Goal: Task Accomplishment & Management: Manage account settings

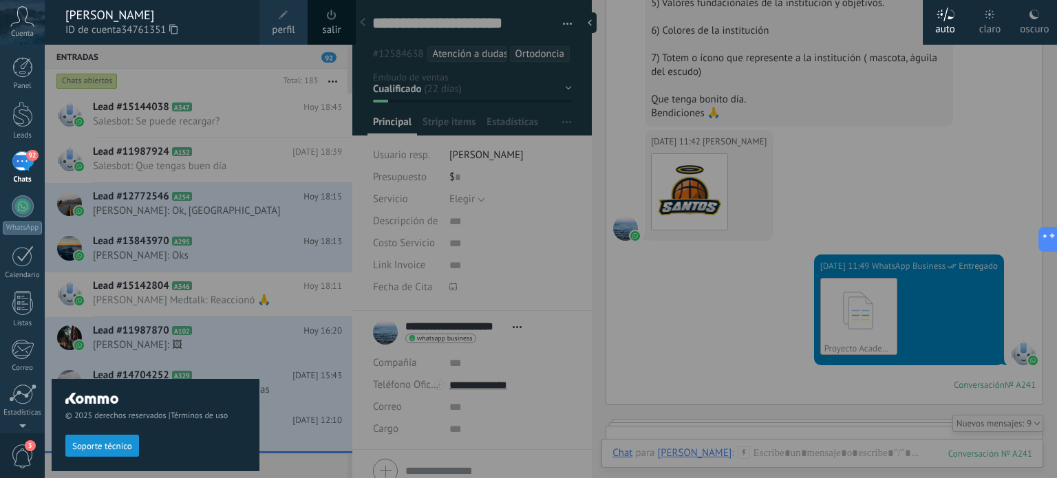
click at [584, 155] on div at bounding box center [573, 239] width 1057 height 478
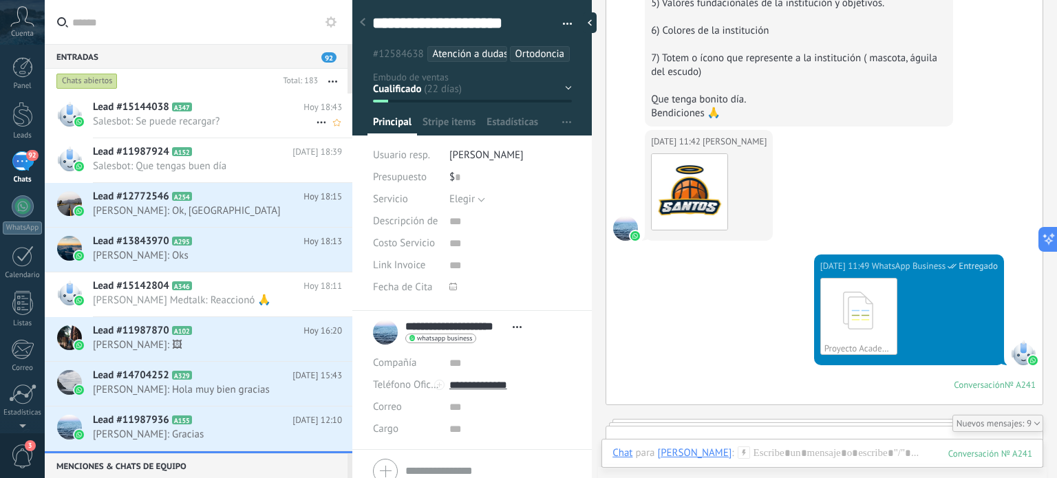
click at [137, 101] on span "Lead #15144038" at bounding box center [131, 108] width 76 height 14
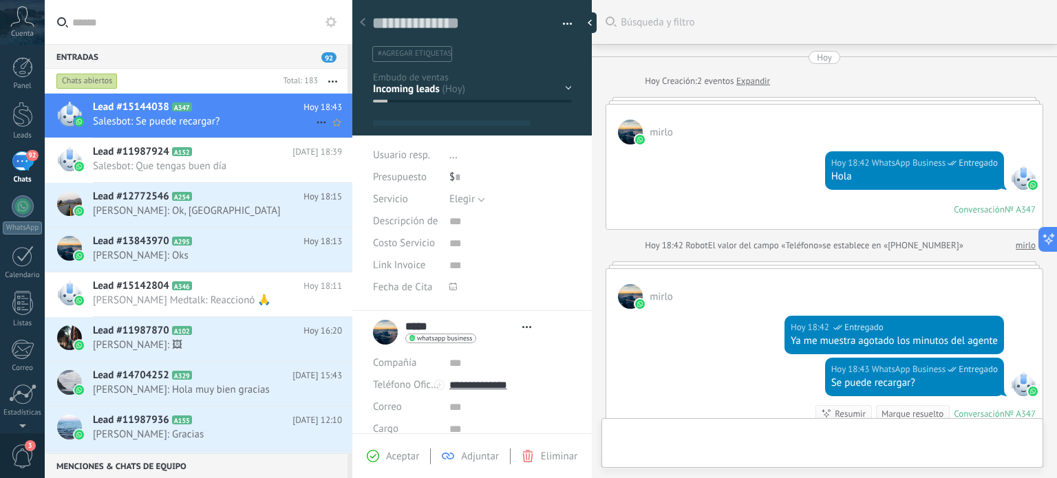
type textarea "**********"
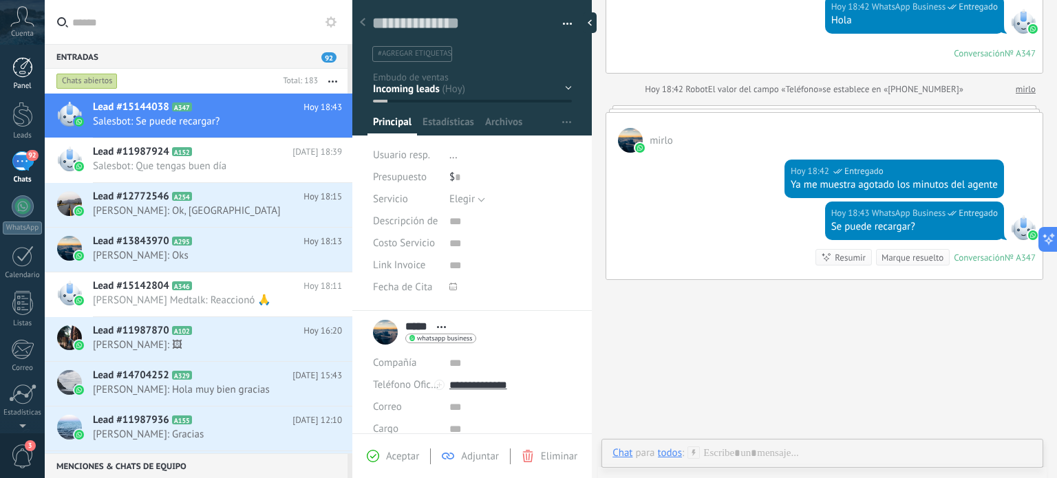
click at [14, 65] on div at bounding box center [22, 67] width 21 height 21
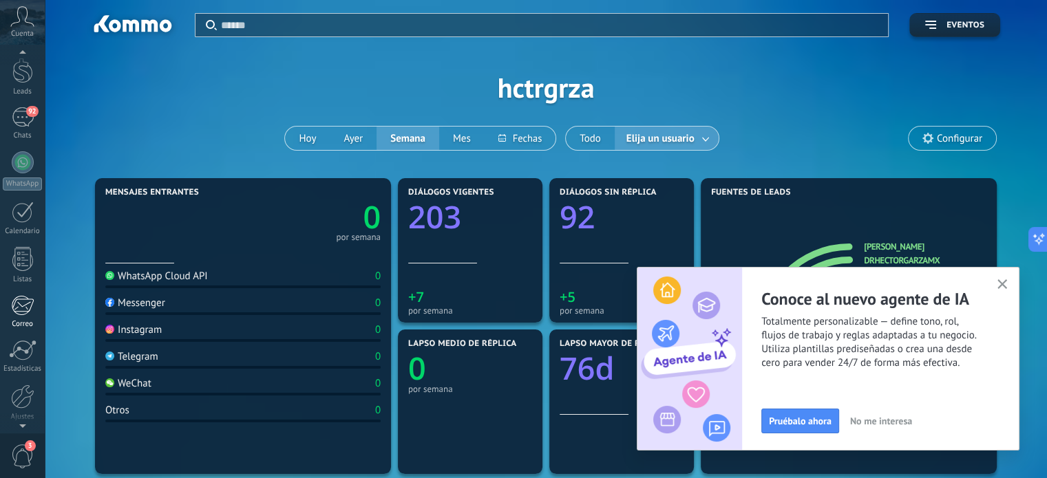
scroll to position [94, 0]
click at [22, 346] on div at bounding box center [22, 347] width 23 height 24
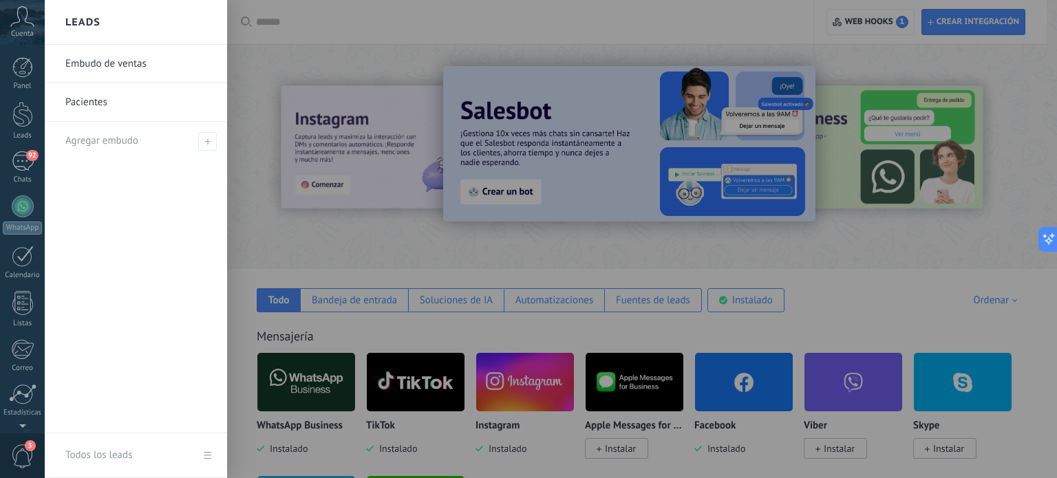
click at [101, 62] on link "Embudo de ventas" at bounding box center [139, 64] width 148 height 39
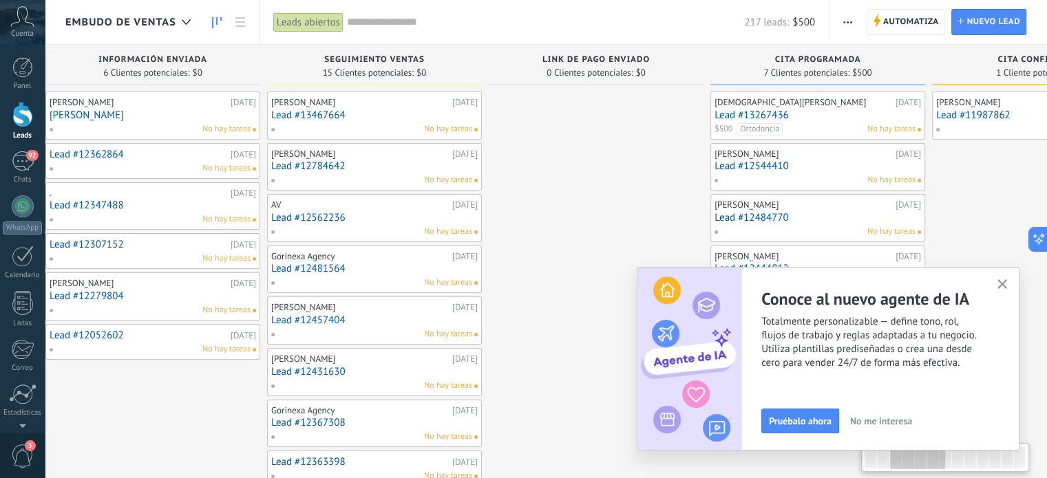
scroll to position [0, 472]
click at [796, 420] on span "Pruébalo ahora" at bounding box center [800, 422] width 63 height 10
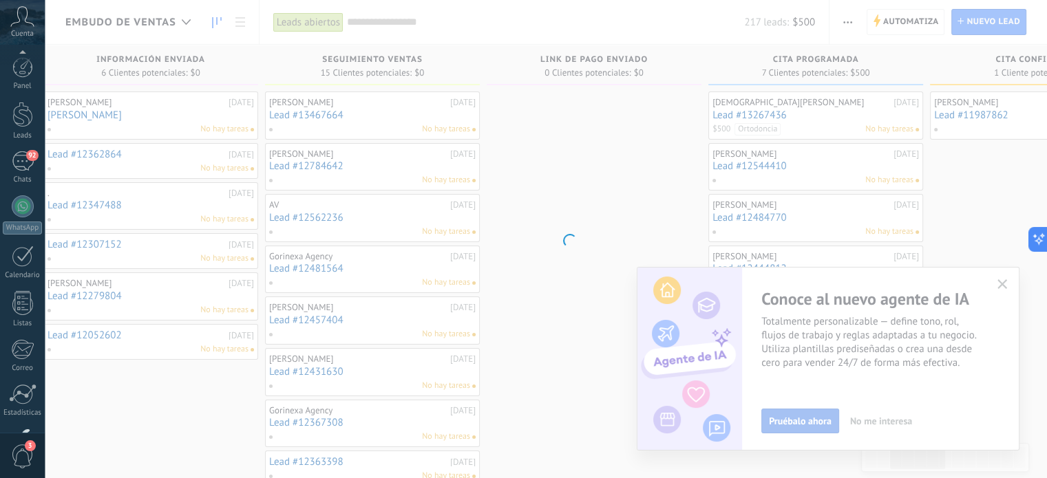
scroll to position [94, 0]
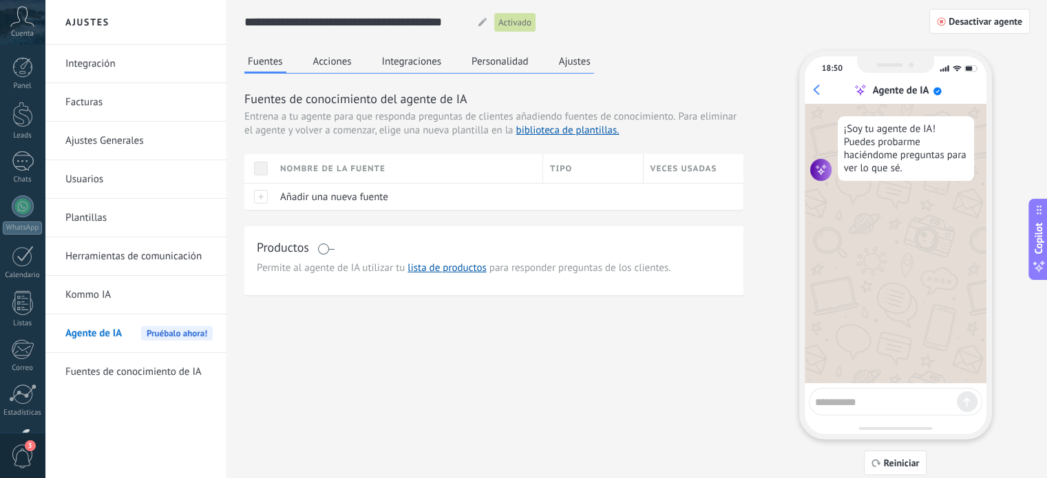
scroll to position [69, 0]
click at [855, 401] on textarea at bounding box center [886, 400] width 142 height 17
type textarea "****"
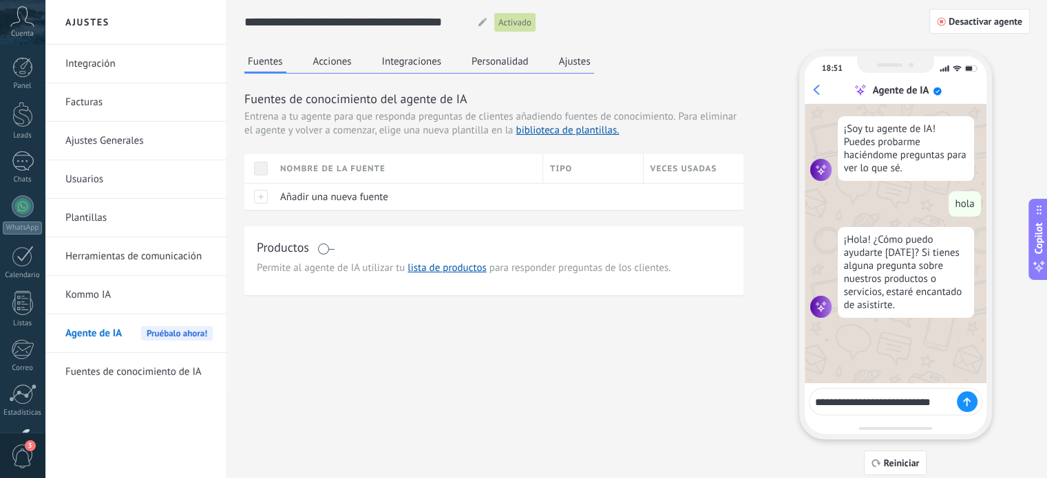
type textarea "**********"
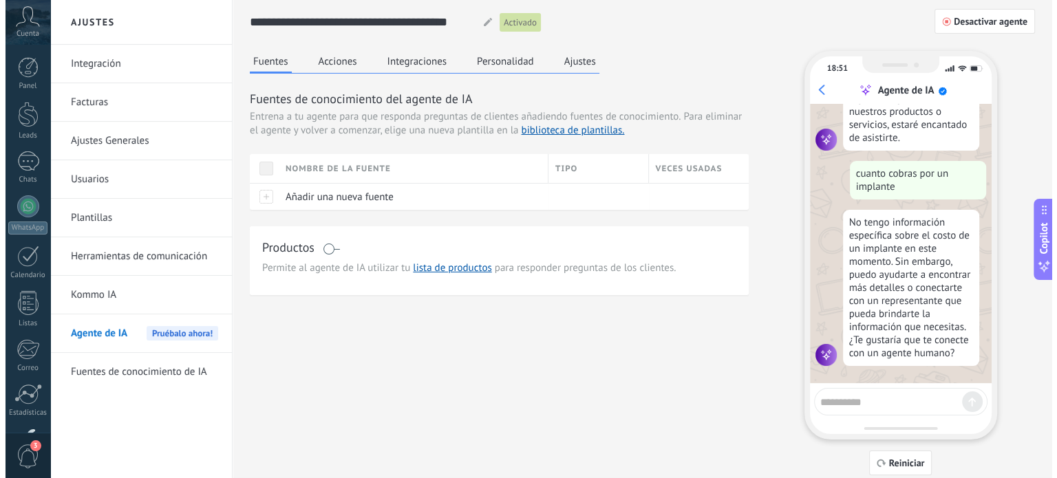
scroll to position [170, 0]
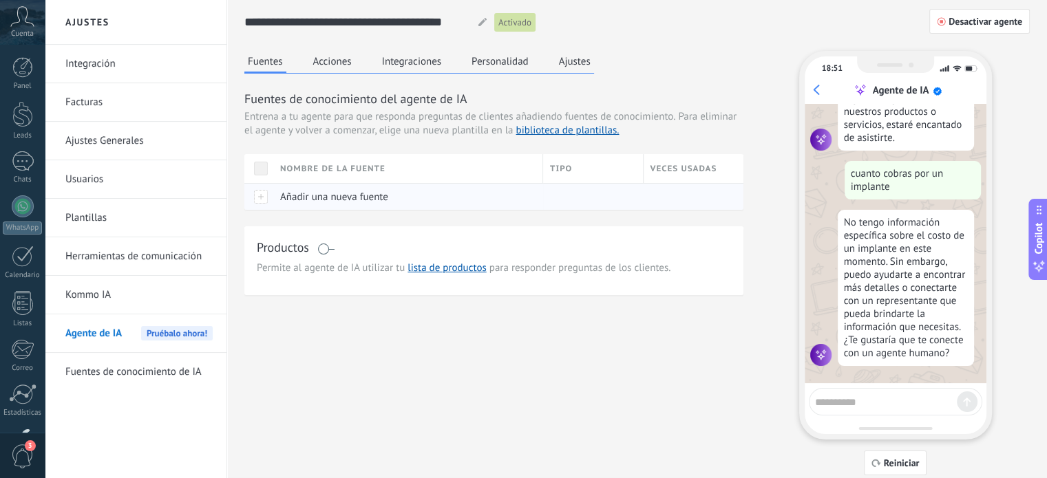
click at [260, 197] on div at bounding box center [258, 196] width 29 height 27
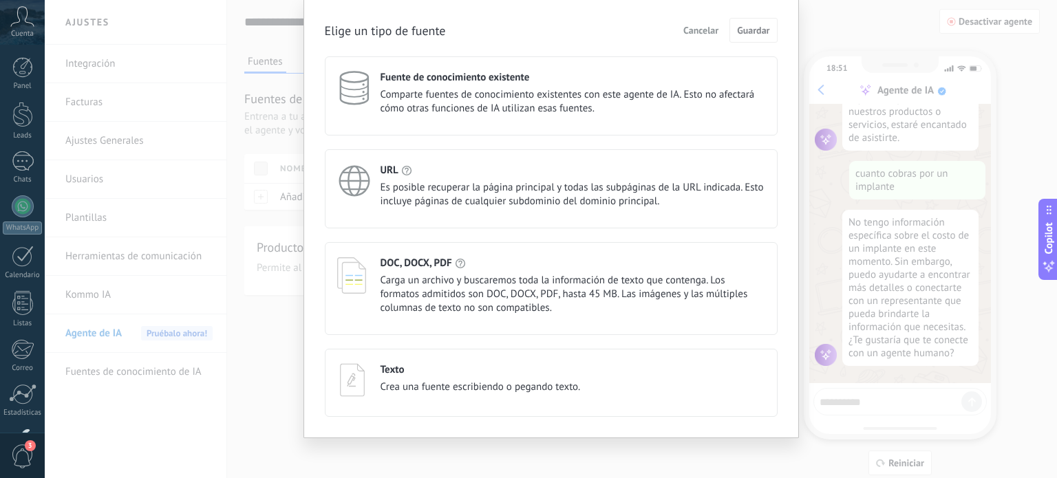
scroll to position [52, 0]
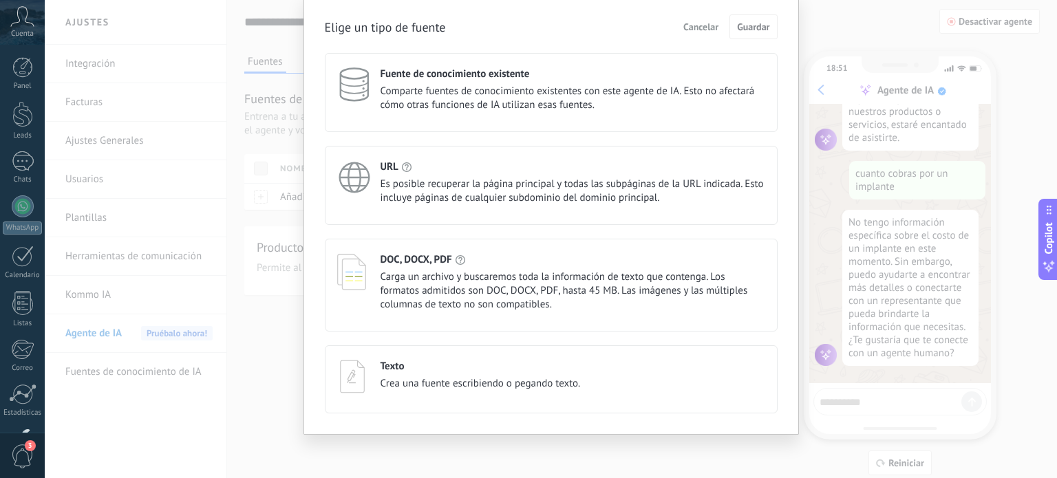
click at [410, 178] on span "Es posible recuperar la página principal y todas las subpáginas de la URL indic…" at bounding box center [573, 192] width 385 height 28
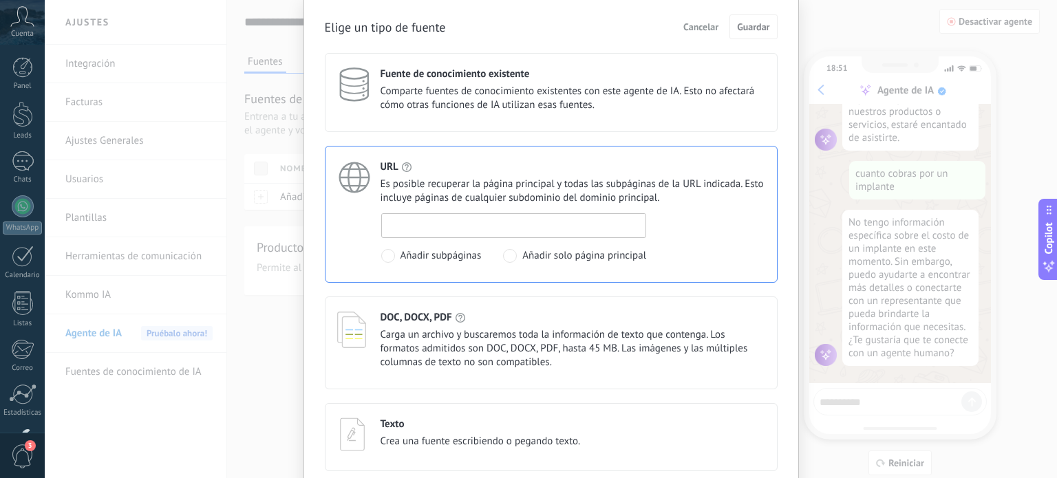
click at [432, 222] on input at bounding box center [514, 225] width 264 height 22
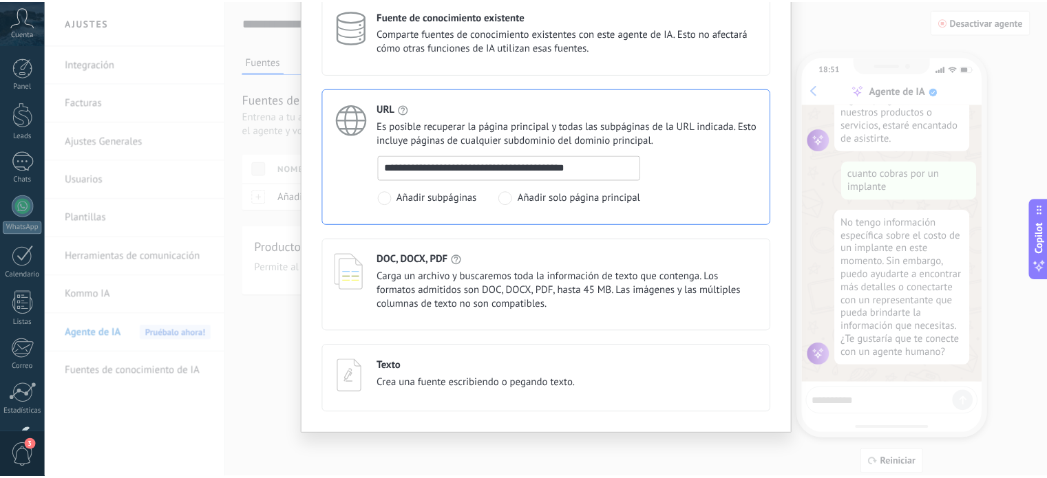
scroll to position [0, 0]
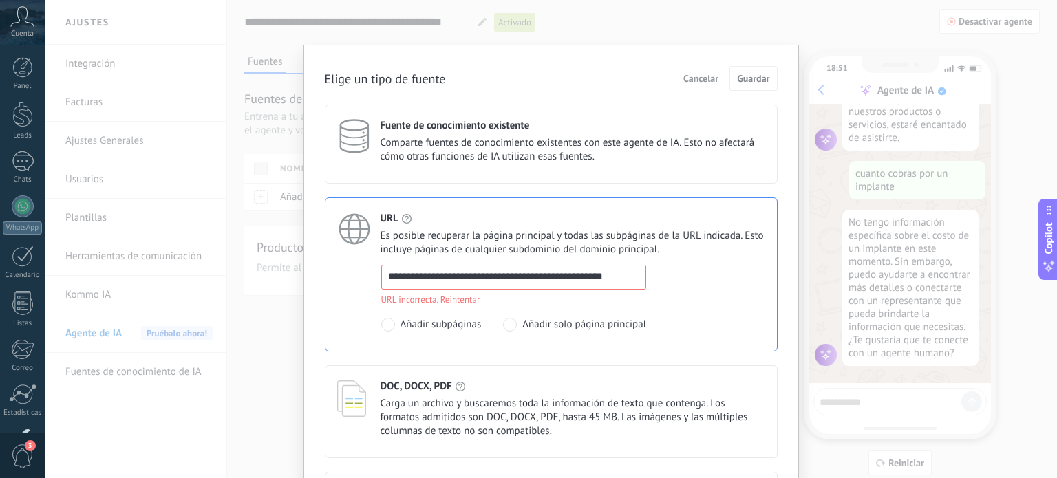
click at [642, 275] on input "**********" at bounding box center [514, 277] width 264 height 22
click at [710, 281] on div "**********" at bounding box center [573, 298] width 384 height 67
click at [635, 273] on input "**********" at bounding box center [514, 277] width 264 height 22
type input "*"
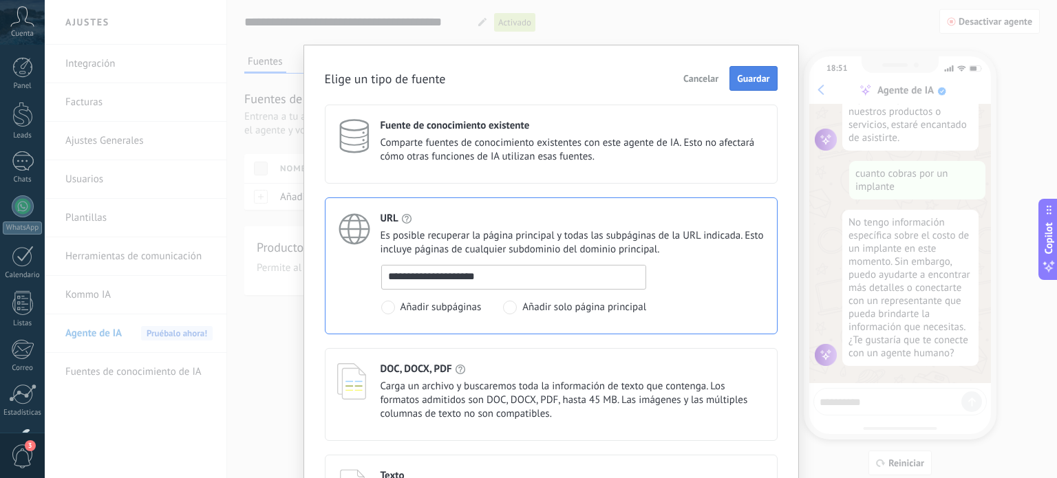
type input "**********"
click at [754, 83] on span "Guardar" at bounding box center [753, 79] width 32 height 10
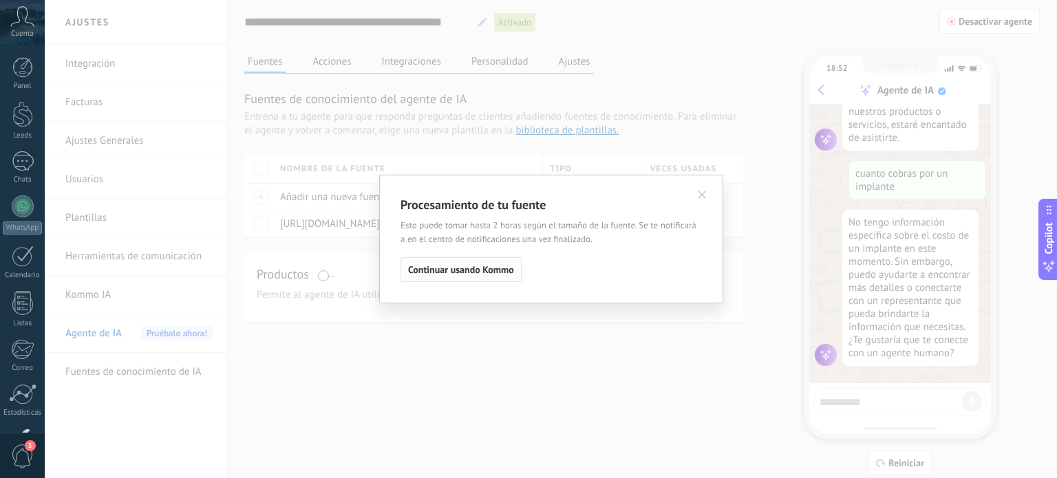
click at [467, 267] on span "Continuar usando Kommo" at bounding box center [461, 270] width 106 height 10
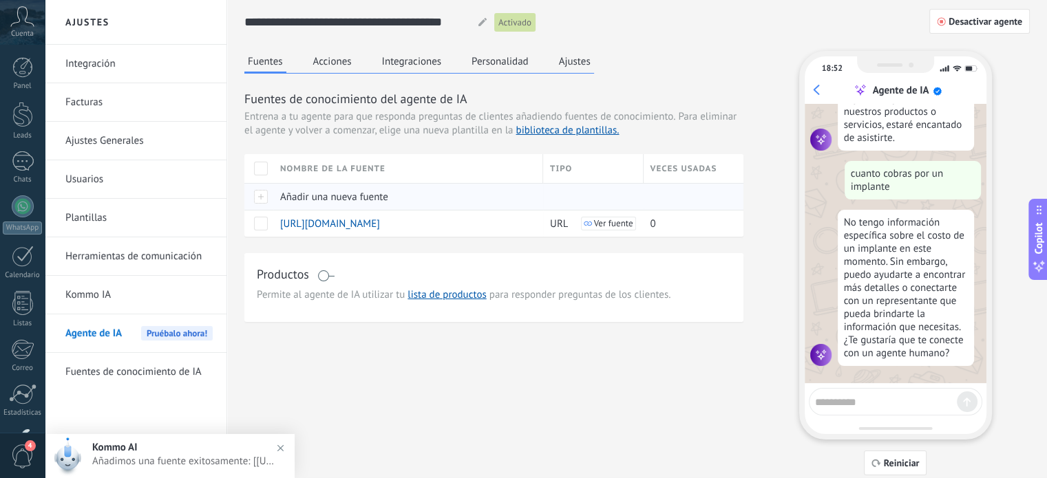
click at [254, 198] on div at bounding box center [258, 196] width 29 height 27
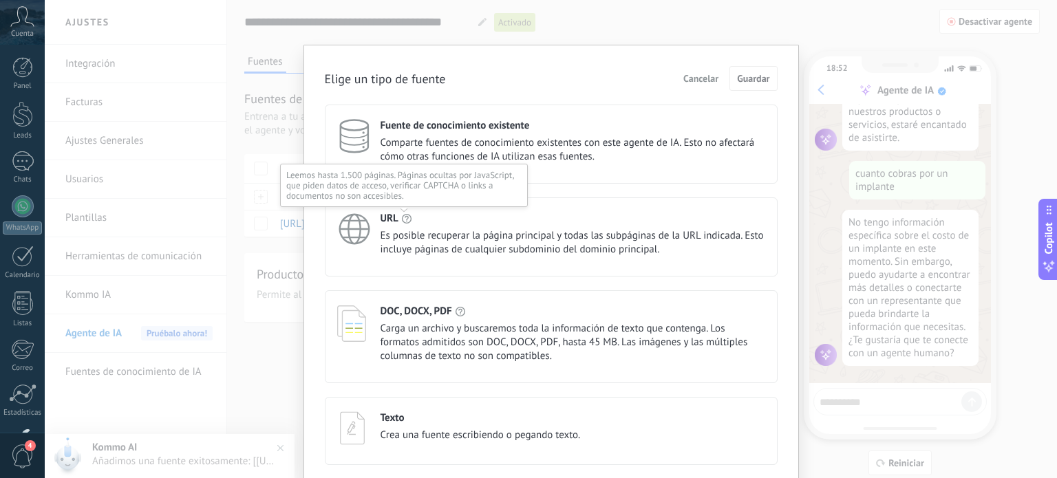
click at [406, 220] on icon at bounding box center [406, 218] width 11 height 11
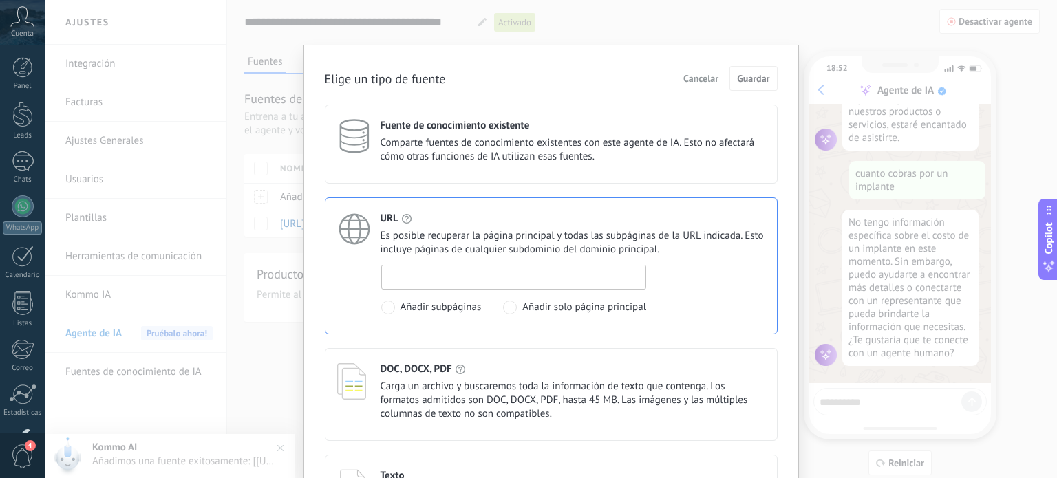
click at [431, 275] on input at bounding box center [514, 277] width 264 height 22
click at [460, 276] on input "**********" at bounding box center [514, 277] width 264 height 22
type input "**********"
click at [744, 86] on button "Guardar" at bounding box center [754, 78] width 48 height 25
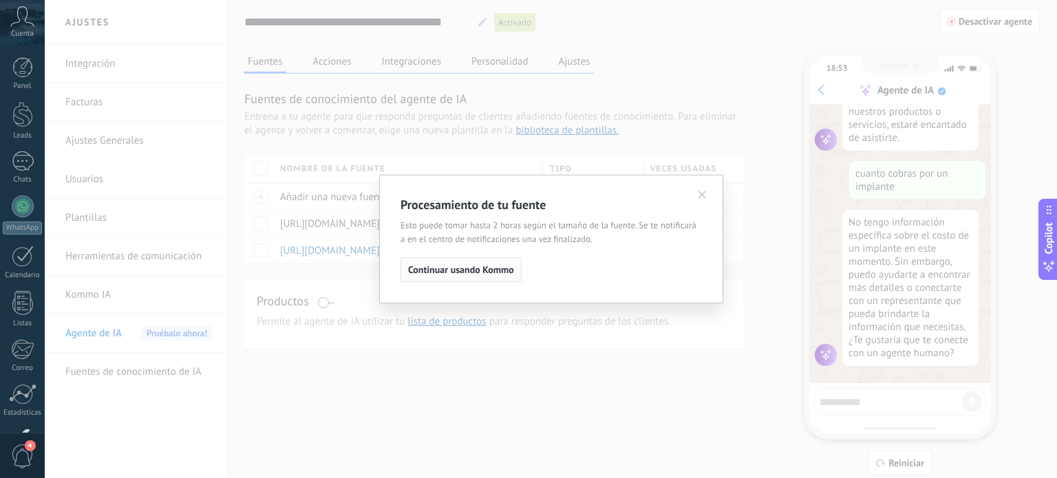
drag, startPoint x: 466, startPoint y: 254, endPoint x: 463, endPoint y: 266, distance: 12.2
click at [463, 266] on div "Procesamiento de tu fuente Esto puede tomar hasta 2 horas según el tamaño de la…" at bounding box center [552, 239] width 302 height 86
click at [463, 266] on span "Continuar usando Kommo" at bounding box center [461, 270] width 106 height 10
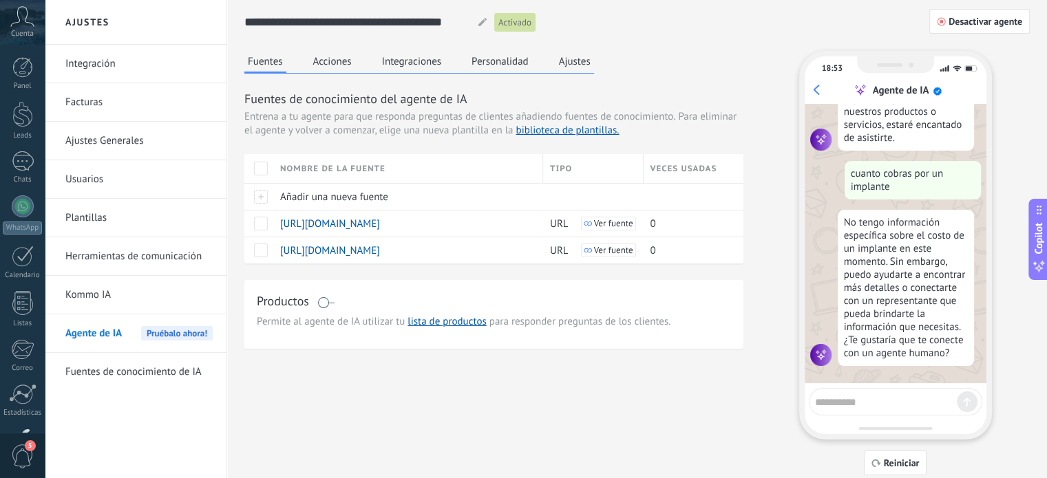
click at [366, 377] on div "Fuentes Acciones Integraciones Personalidad Ajustes Fuentes de conocimiento del…" at bounding box center [637, 263] width 786 height 425
click at [498, 65] on button "Personalidad" at bounding box center [500, 61] width 64 height 21
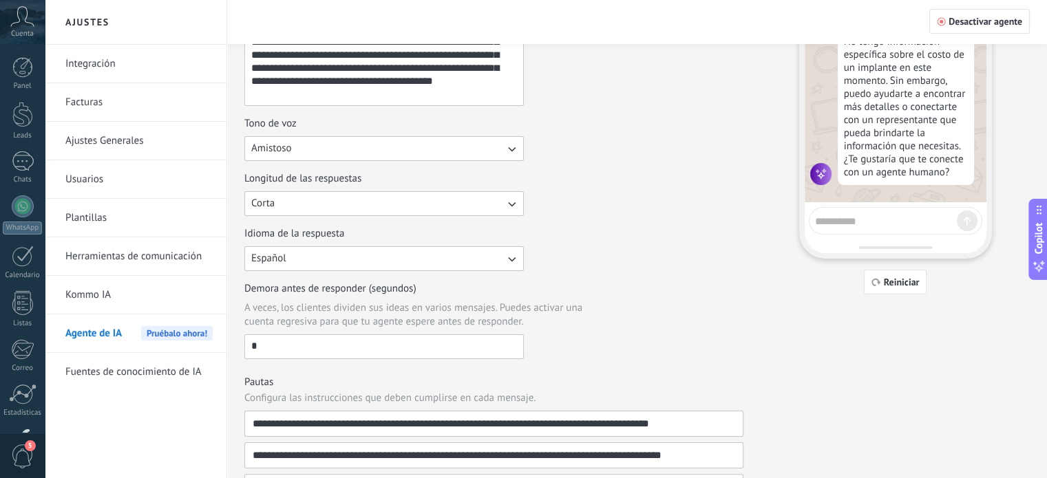
scroll to position [185, 0]
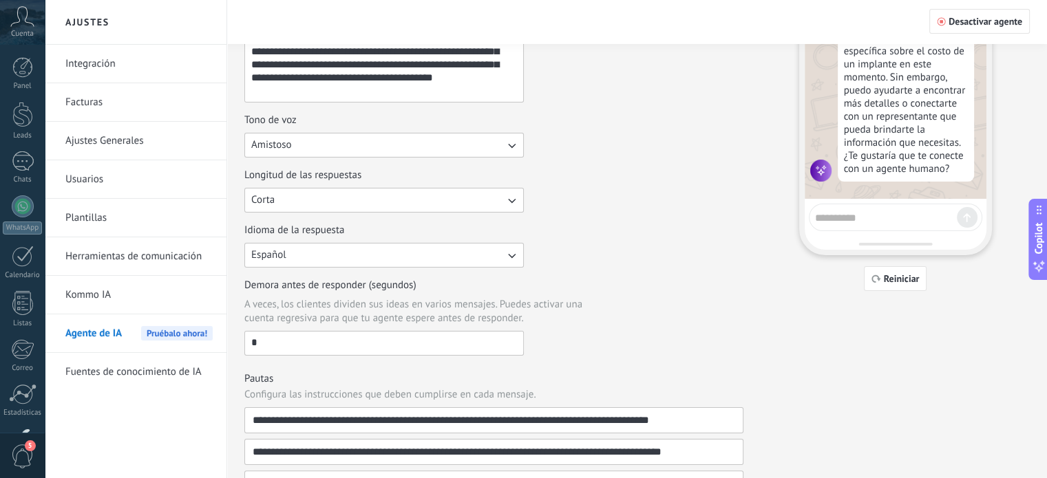
click at [509, 255] on icon "button" at bounding box center [512, 256] width 14 height 14
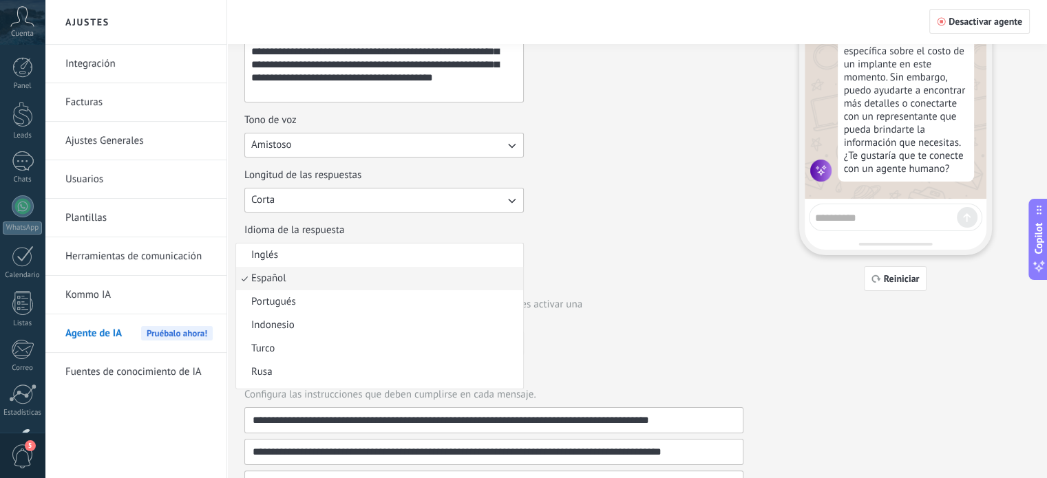
click at [509, 255] on li "Inglés" at bounding box center [379, 255] width 287 height 23
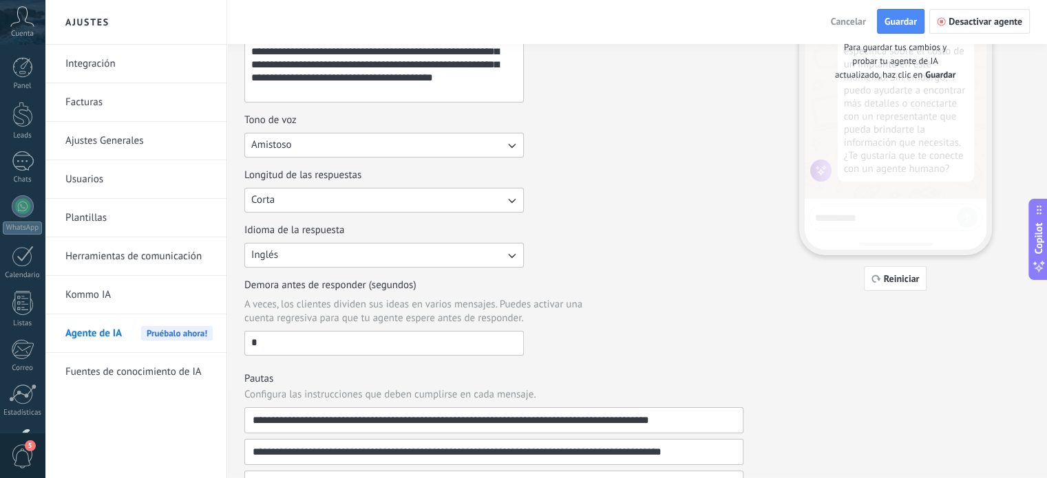
scroll to position [157, 0]
click at [628, 279] on div "Demora antes de responder (segundos) A veces, los clientes dividen sus ideas en…" at bounding box center [493, 317] width 499 height 77
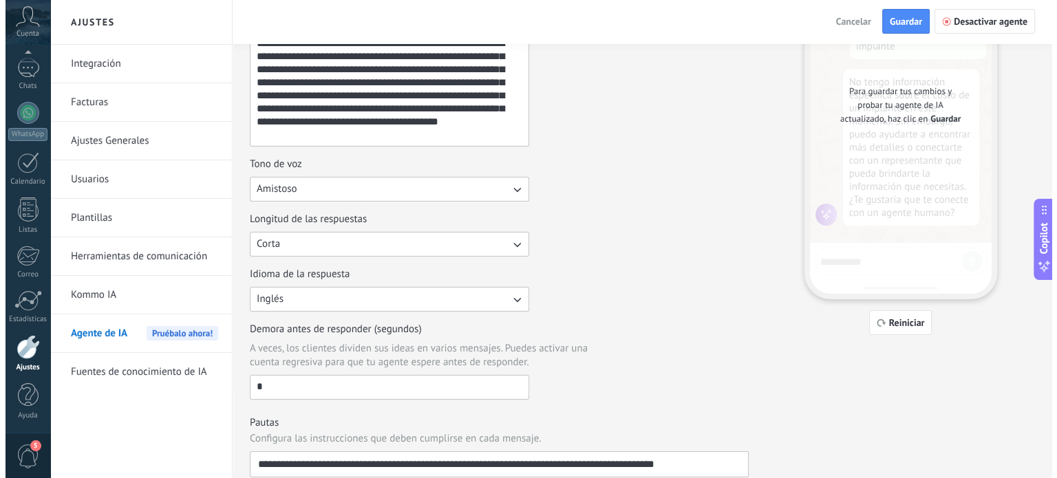
scroll to position [0, 0]
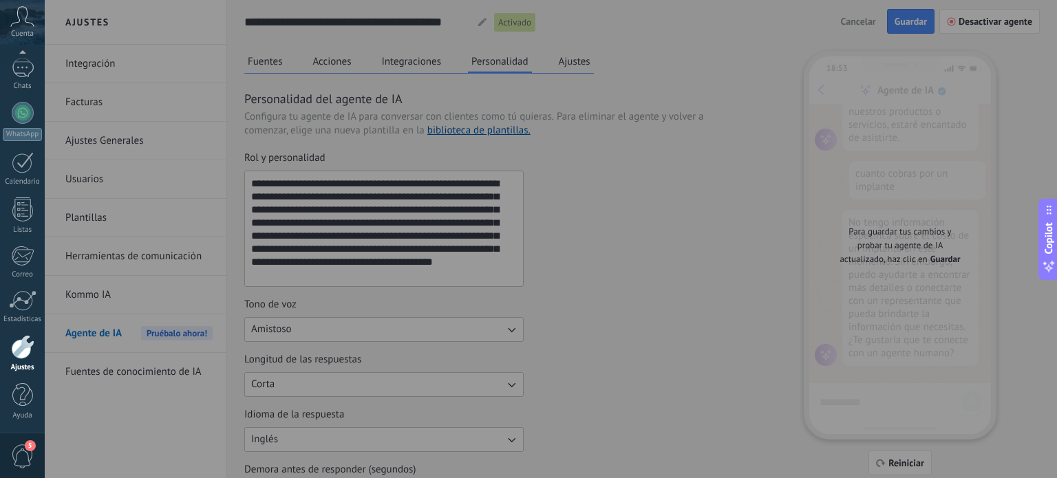
click at [26, 353] on div at bounding box center [22, 347] width 23 height 24
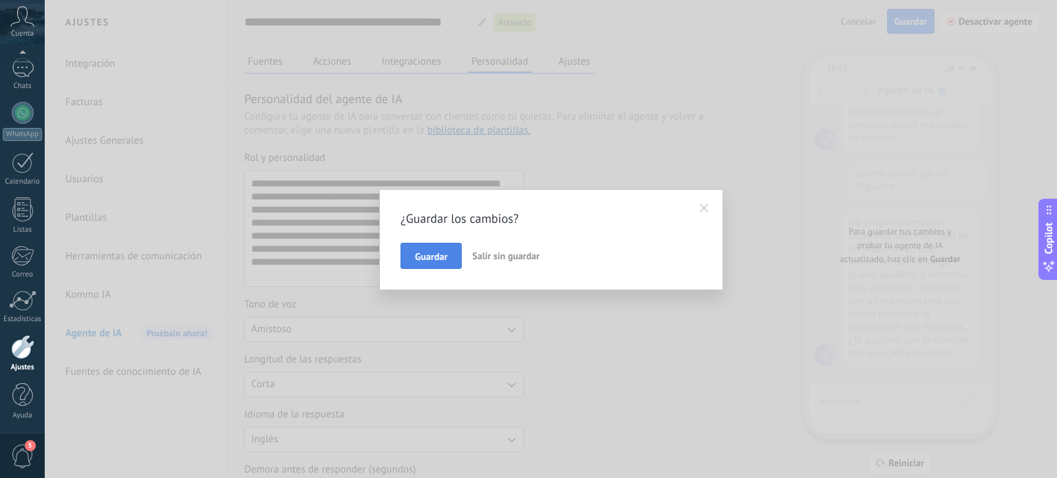
click at [415, 260] on span "Guardar" at bounding box center [431, 257] width 32 height 10
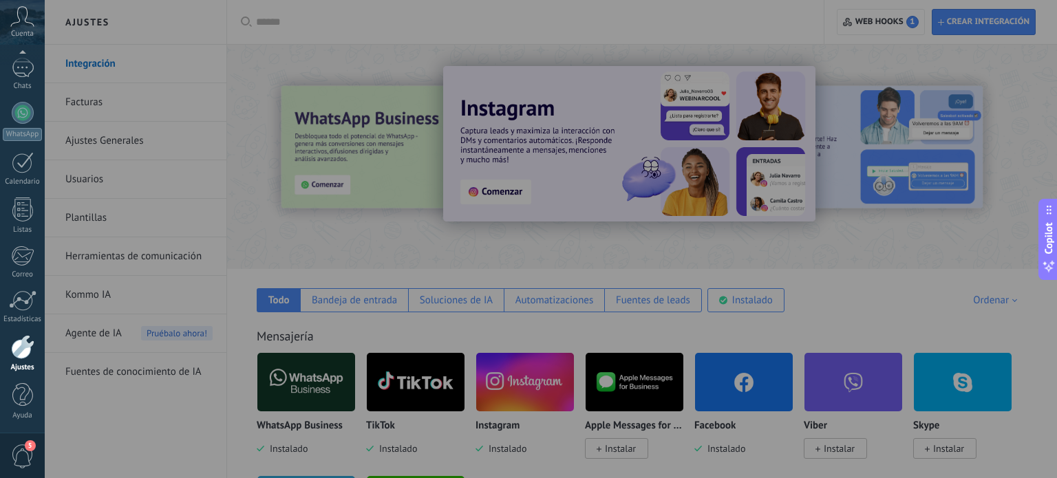
click at [125, 253] on div at bounding box center [573, 239] width 1057 height 478
click at [129, 257] on div at bounding box center [573, 239] width 1057 height 478
click at [22, 351] on div at bounding box center [22, 347] width 23 height 24
click at [17, 295] on div at bounding box center [23, 301] width 28 height 21
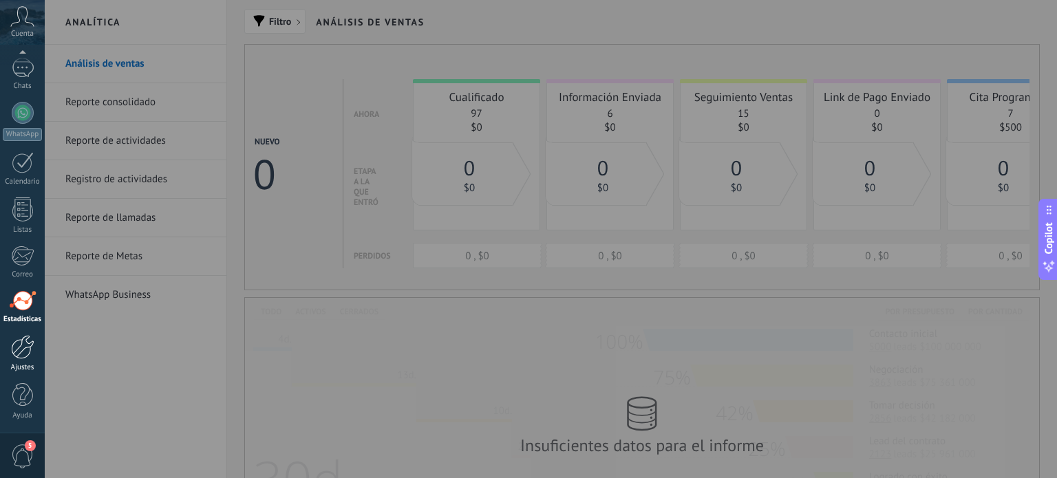
click at [17, 354] on div at bounding box center [22, 347] width 23 height 24
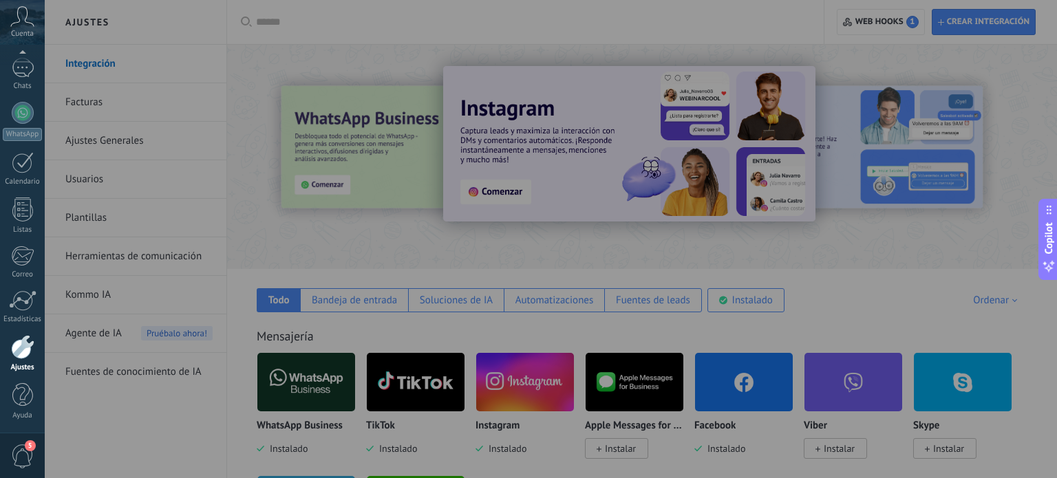
click at [116, 257] on div at bounding box center [573, 239] width 1057 height 478
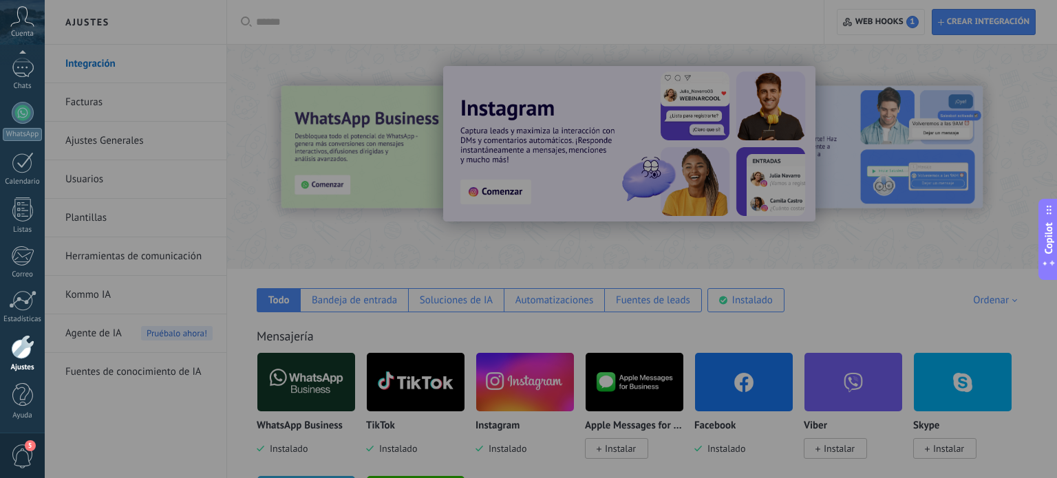
click at [116, 257] on div at bounding box center [573, 239] width 1057 height 478
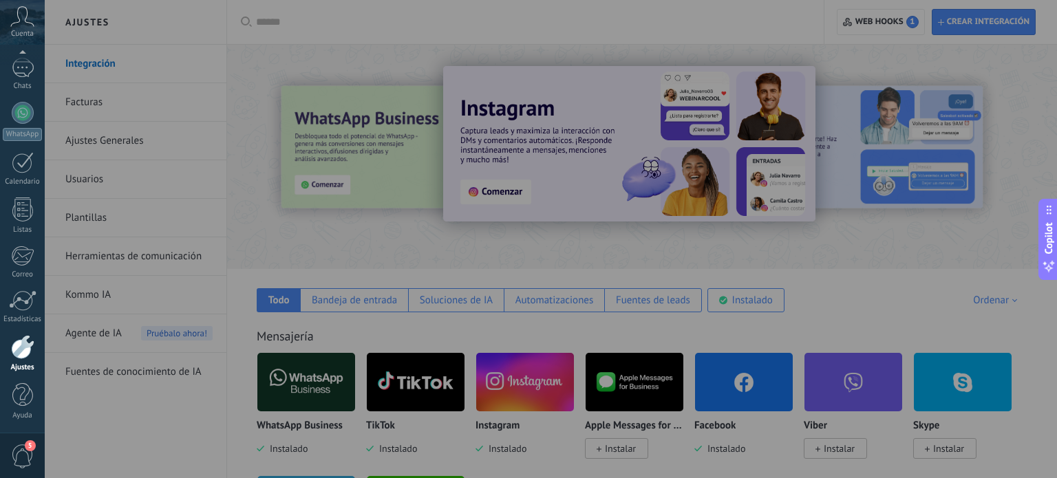
click at [116, 257] on div at bounding box center [573, 239] width 1057 height 478
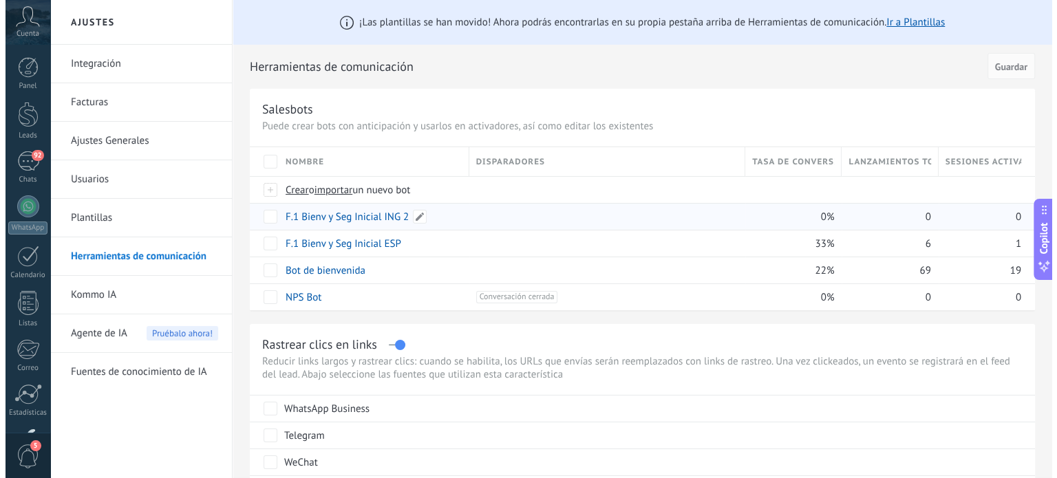
scroll to position [69, 0]
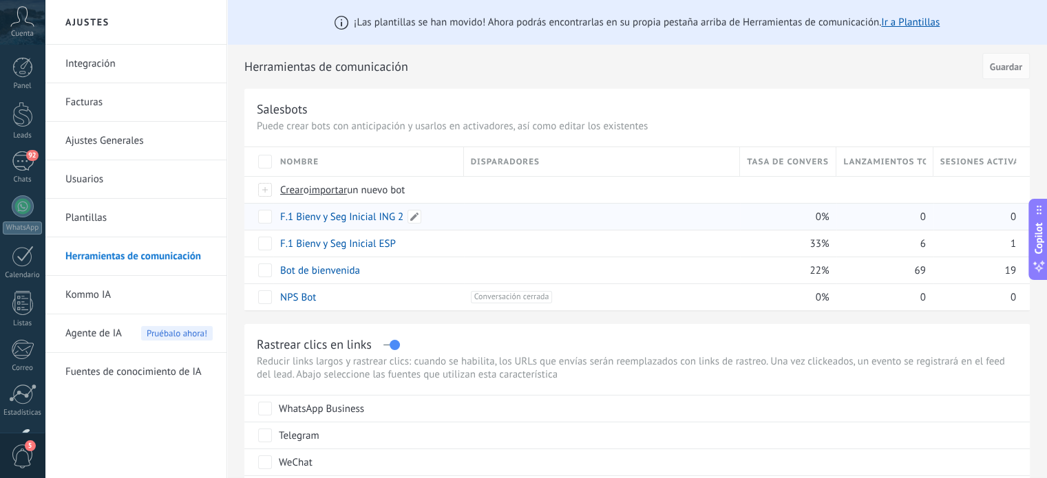
click at [368, 213] on link "F.1 Bienv y Seg Inicial ING 2" at bounding box center [341, 217] width 123 height 13
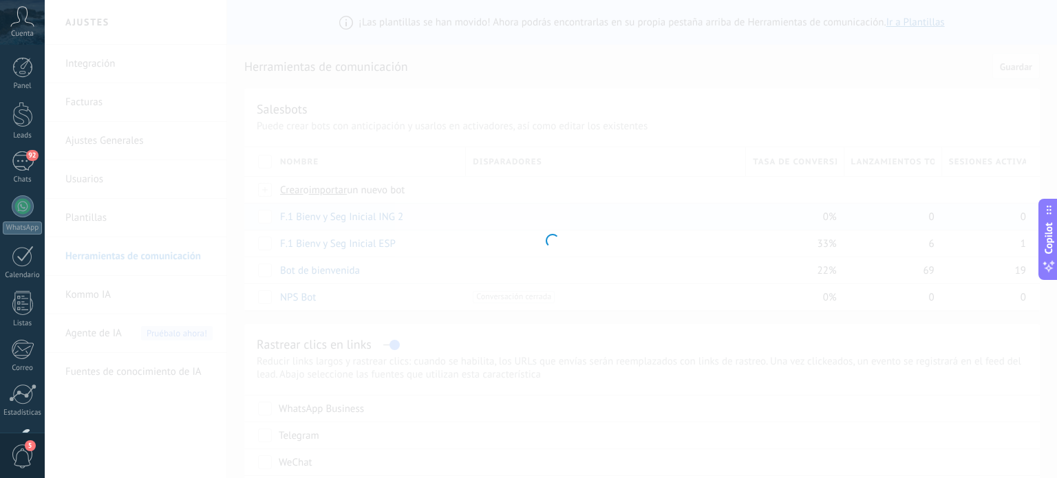
type input "**********"
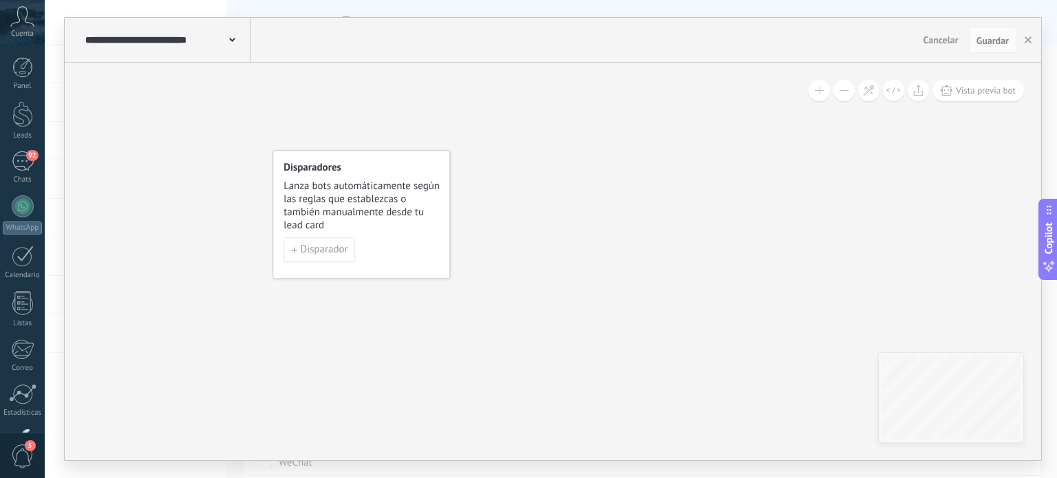
click at [673, 352] on div "Disparadores Lanza bots automáticamente según las reglas que establezcas o tamb…" at bounding box center [553, 262] width 977 height 398
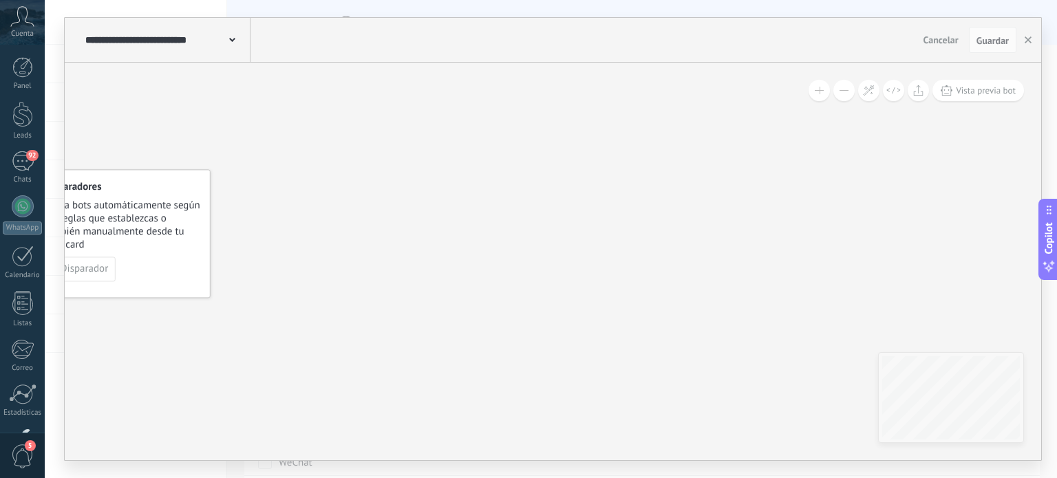
click at [653, 263] on div "Disparadores Lanza bots automáticamente según las reglas que establezcas o tamb…" at bounding box center [553, 262] width 977 height 398
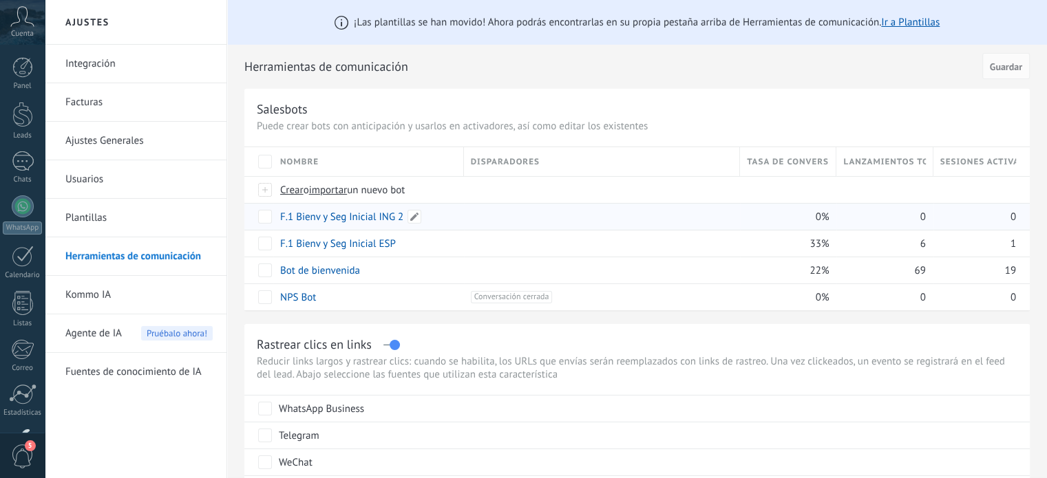
click at [364, 220] on link "F.1 Bienv y Seg Inicial ING 2" at bounding box center [341, 217] width 123 height 13
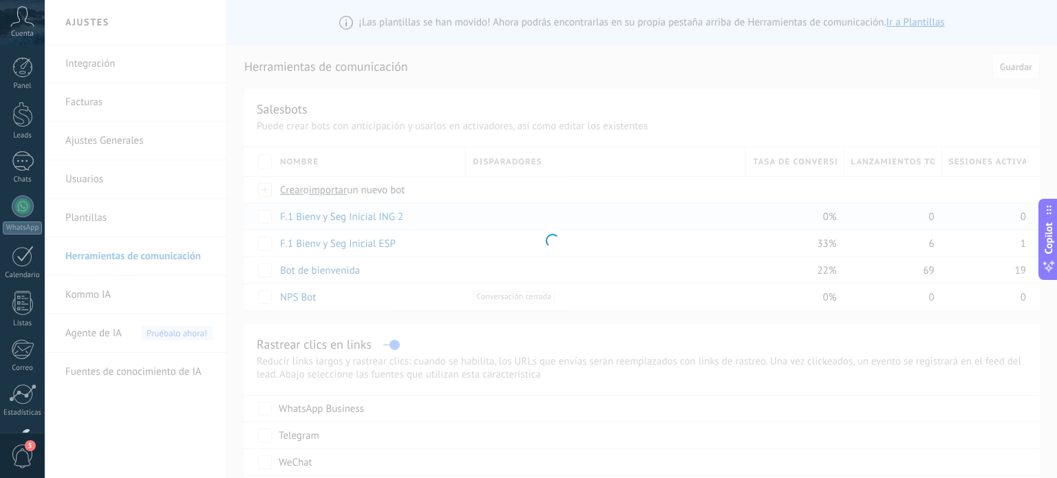
scroll to position [69, 0]
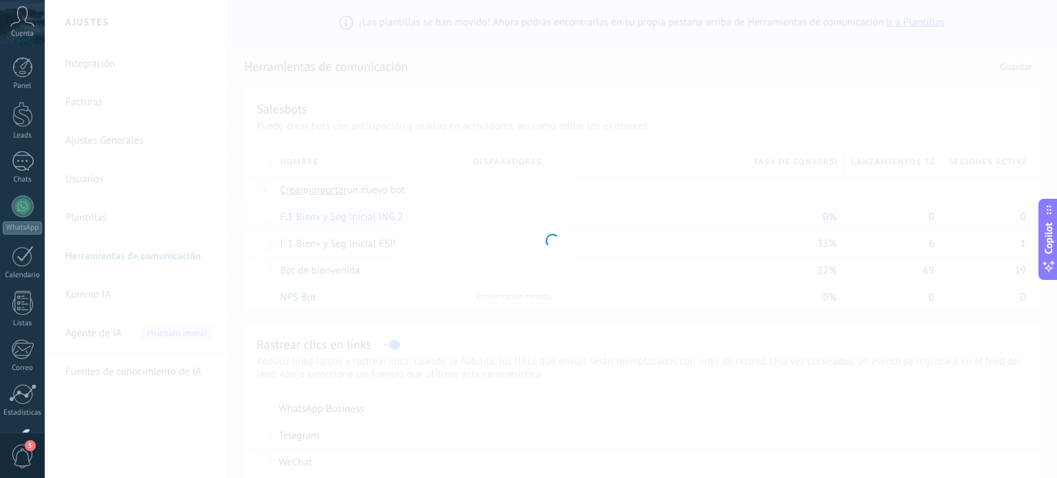
type input "**********"
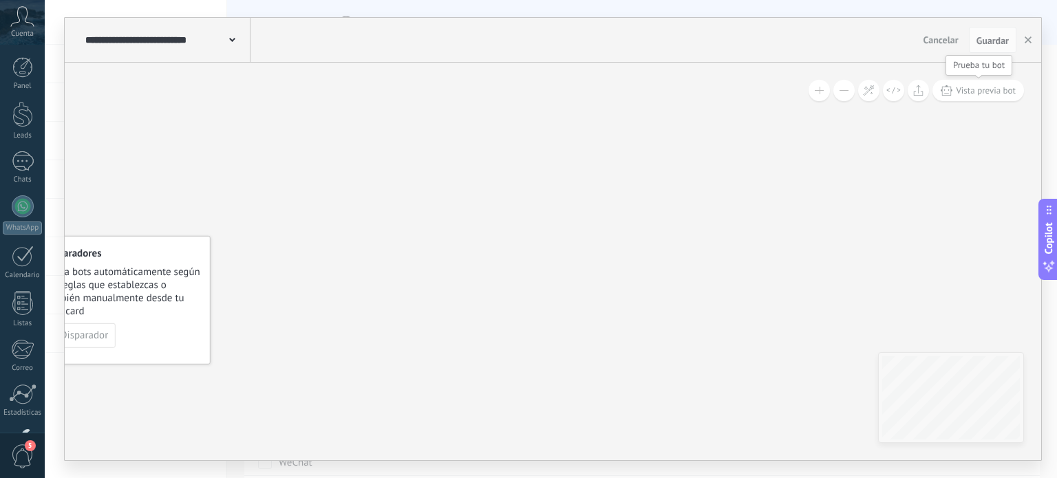
click at [986, 90] on span "Vista previa bot" at bounding box center [986, 91] width 60 height 12
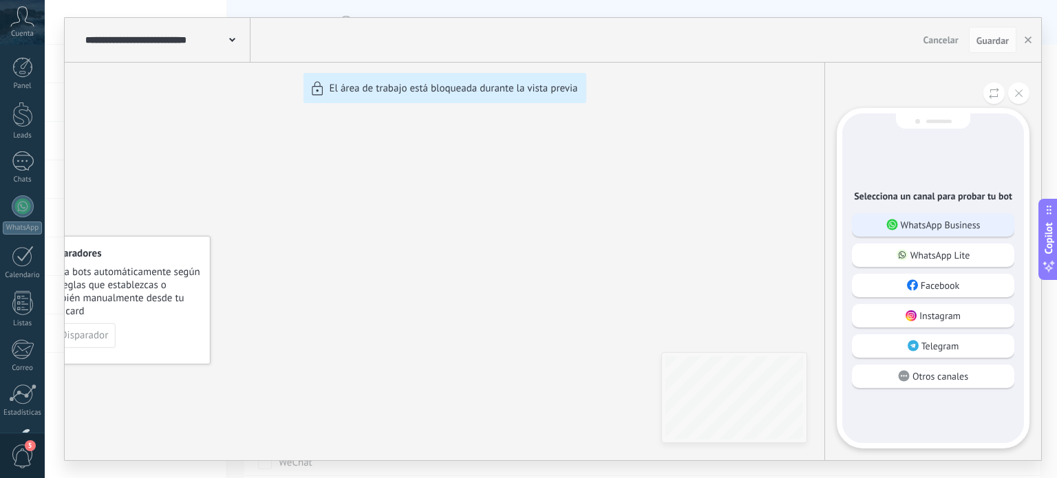
click at [940, 221] on p "WhatsApp Business" at bounding box center [941, 225] width 80 height 12
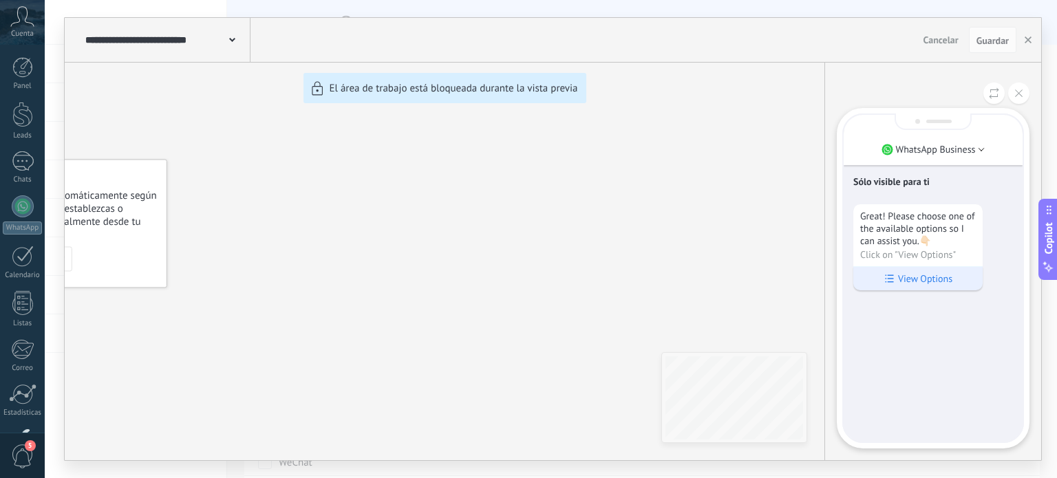
click at [934, 280] on p "View Options" at bounding box center [925, 279] width 54 height 12
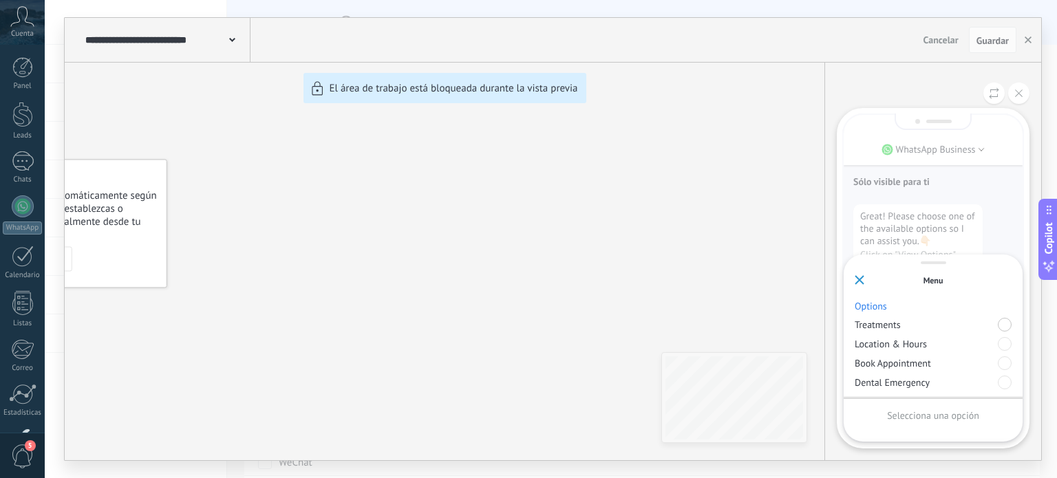
click at [1005, 326] on div at bounding box center [1005, 325] width 14 height 14
click at [927, 419] on p "Enviar" at bounding box center [932, 416] width 25 height 12
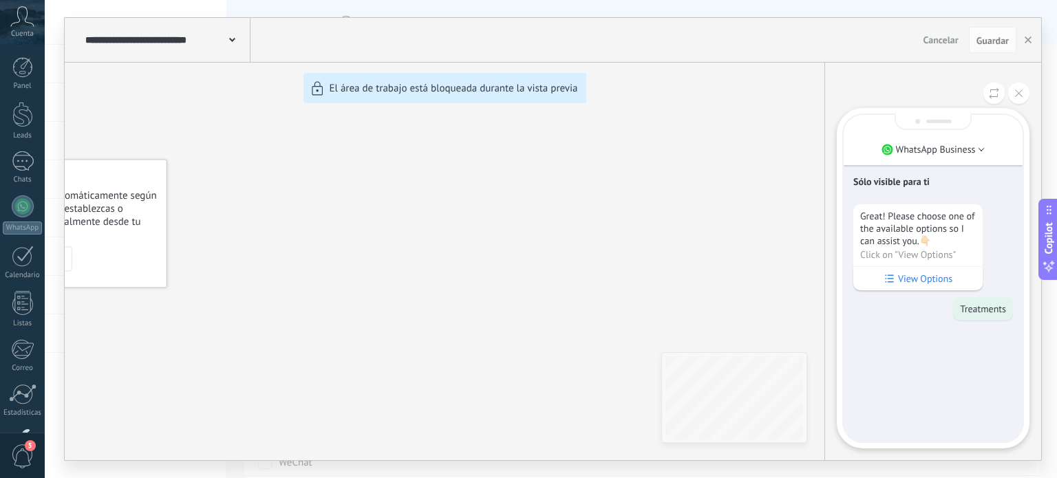
click at [927, 419] on div "Sólo visible para ti Great! Please choose one of the available options so I can…" at bounding box center [933, 278] width 179 height 327
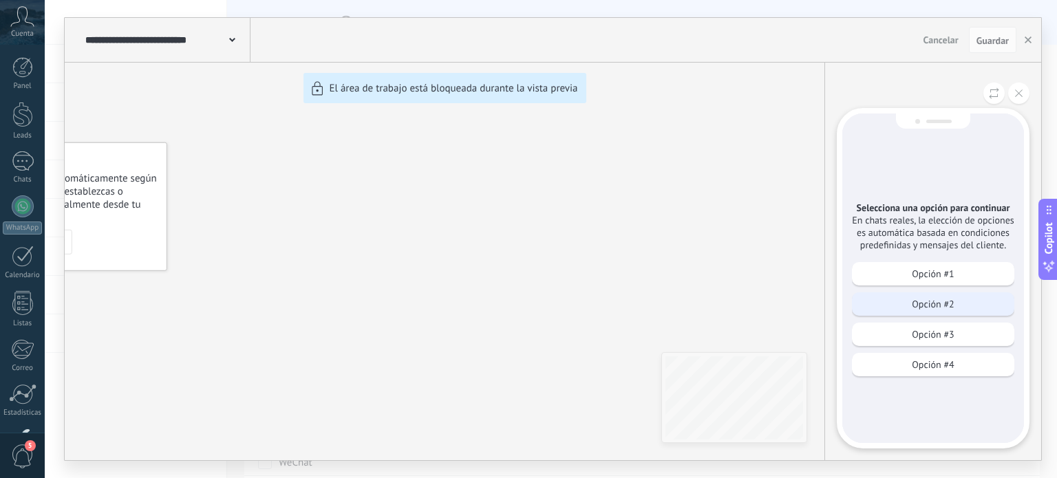
click at [920, 306] on p "Opción #2" at bounding box center [933, 304] width 42 height 12
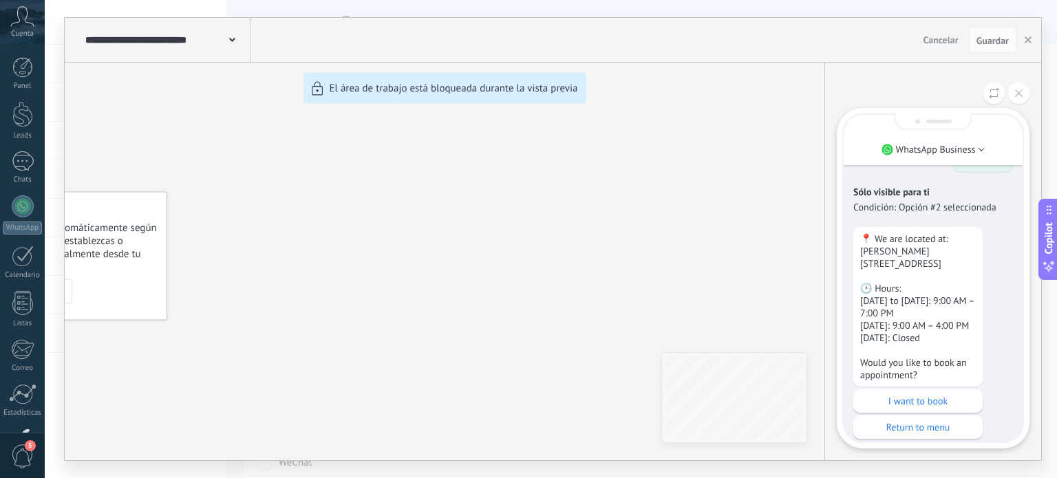
scroll to position [0, 0]
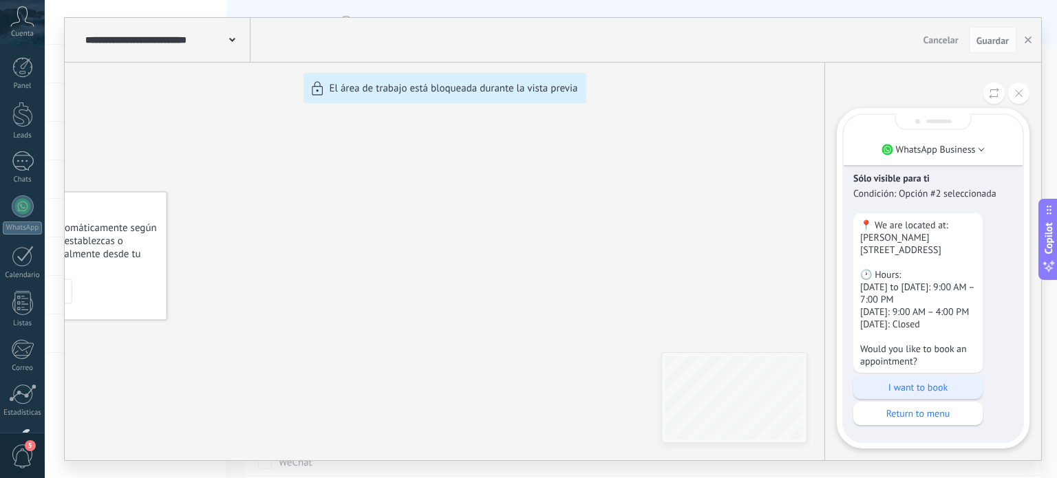
click at [927, 396] on div "I want to book" at bounding box center [918, 387] width 129 height 23
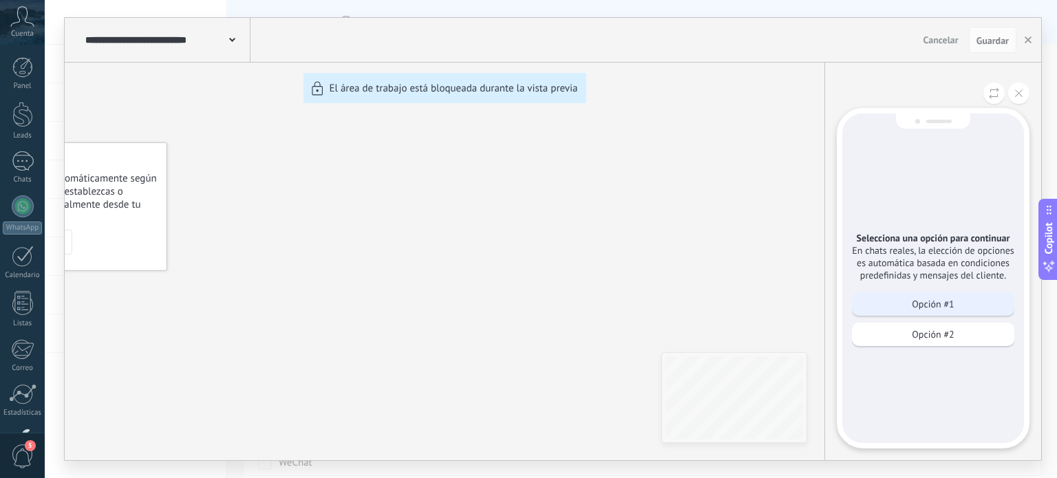
click at [964, 308] on div "Opción #1" at bounding box center [933, 304] width 162 height 23
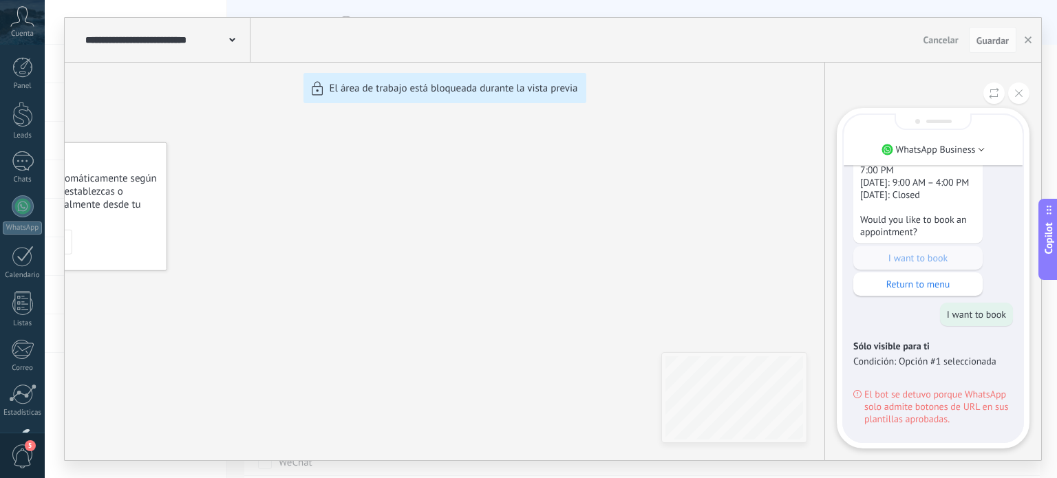
click at [933, 261] on div "📍 We are located at: [PERSON_NAME][STREET_ADDRESS] 🕐 Hours: [DATE] to [DATE]: 9…" at bounding box center [934, 190] width 160 height 212
click at [925, 255] on div "📍 We are located at: [PERSON_NAME][STREET_ADDRESS] 🕐 Hours: [DATE] to [DATE]: 9…" at bounding box center [934, 190] width 160 height 212
click at [925, 284] on p "Return to menu" at bounding box center [919, 284] width 116 height 12
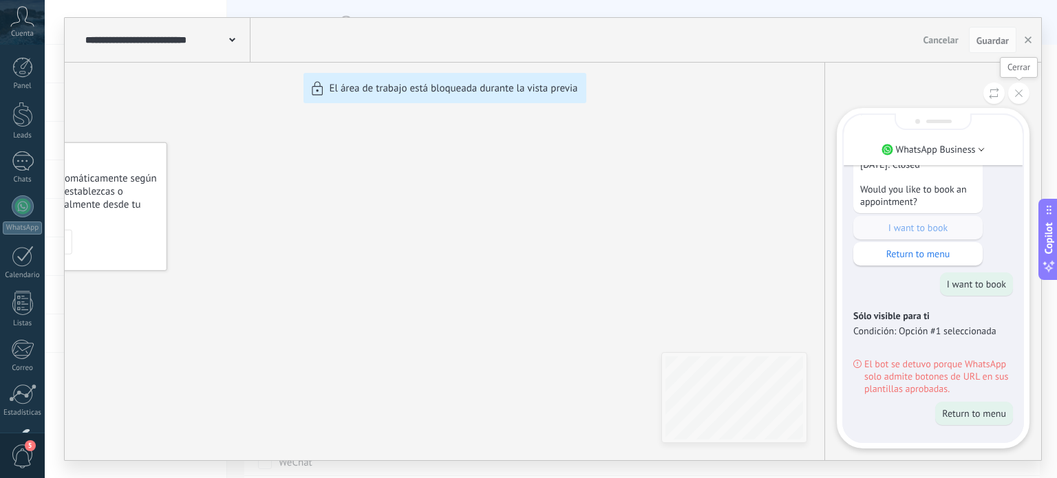
click at [1018, 91] on icon at bounding box center [1019, 93] width 8 height 8
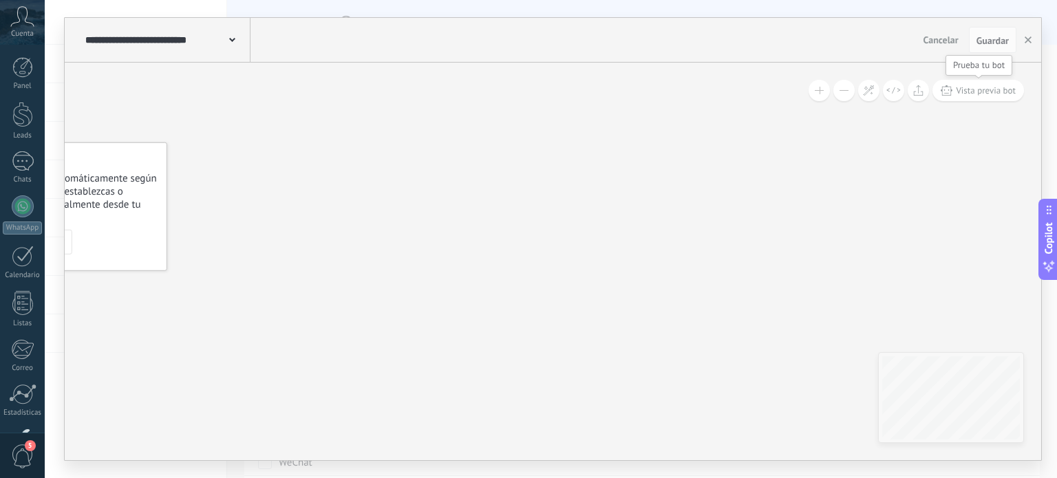
click at [991, 91] on span "Vista previa bot" at bounding box center [986, 91] width 60 height 12
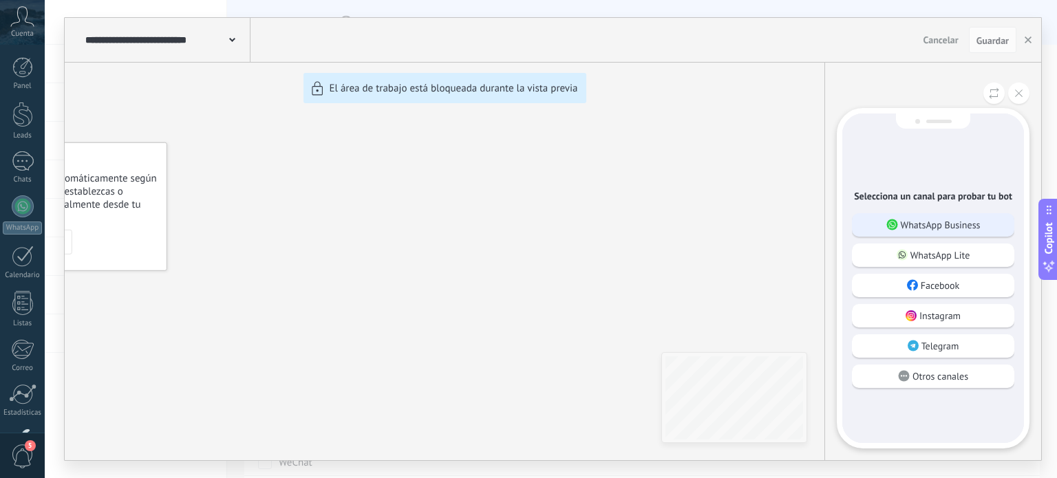
click at [940, 229] on p "WhatsApp Business" at bounding box center [941, 225] width 80 height 12
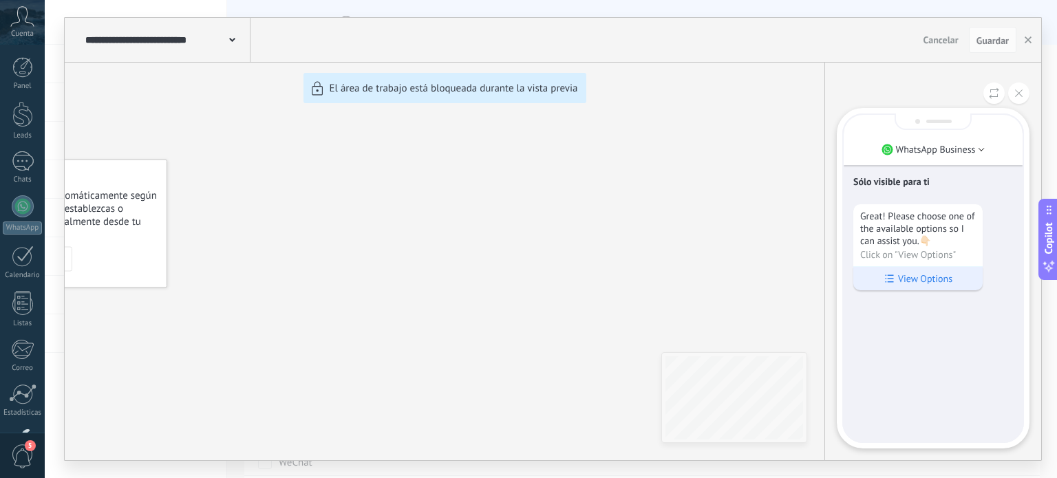
click at [892, 280] on use at bounding box center [889, 279] width 8 height 8
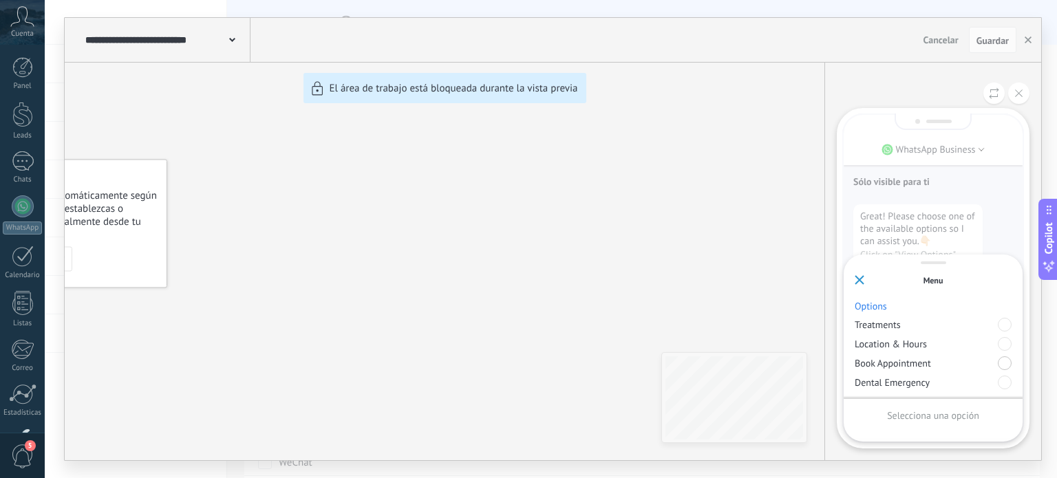
click at [1003, 363] on div at bounding box center [1005, 364] width 14 height 14
click at [953, 412] on div "Enviar" at bounding box center [933, 415] width 157 height 23
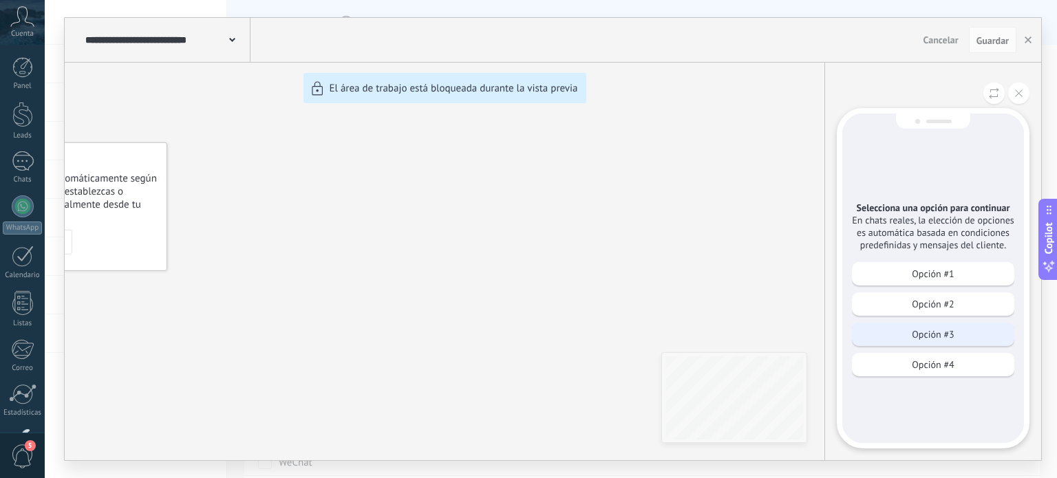
click at [939, 341] on div "Opción #3" at bounding box center [933, 334] width 162 height 23
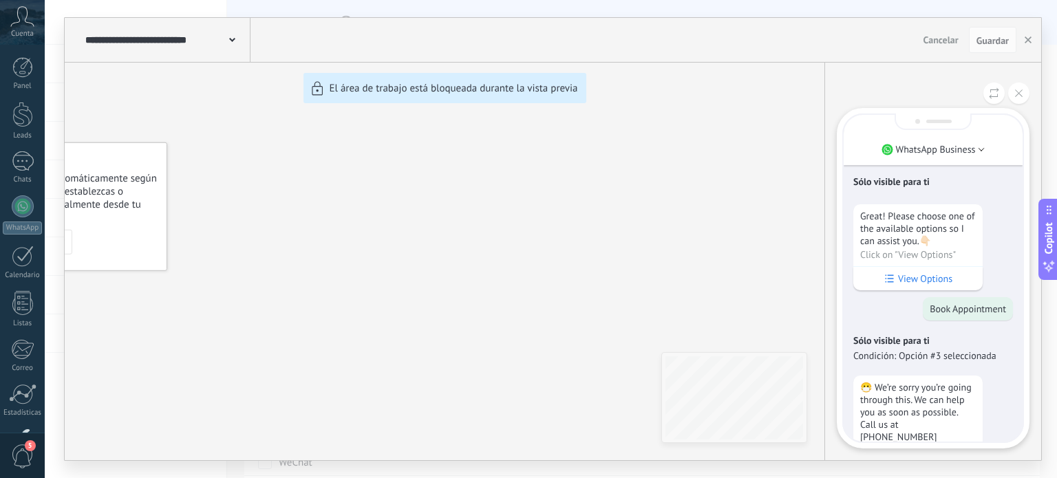
scroll to position [-233, 0]
click at [1018, 96] on icon at bounding box center [1019, 93] width 8 height 8
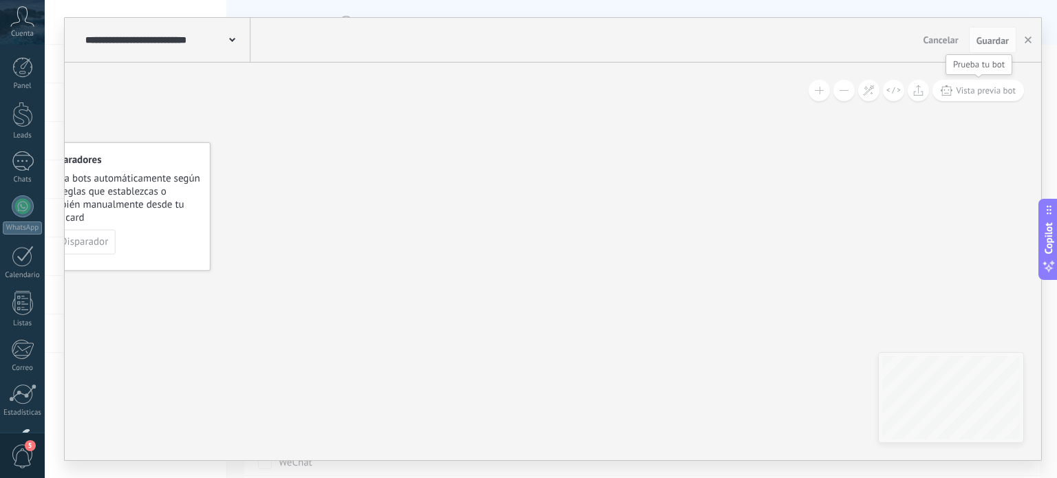
click at [966, 93] on span "Vista previa bot" at bounding box center [986, 91] width 60 height 12
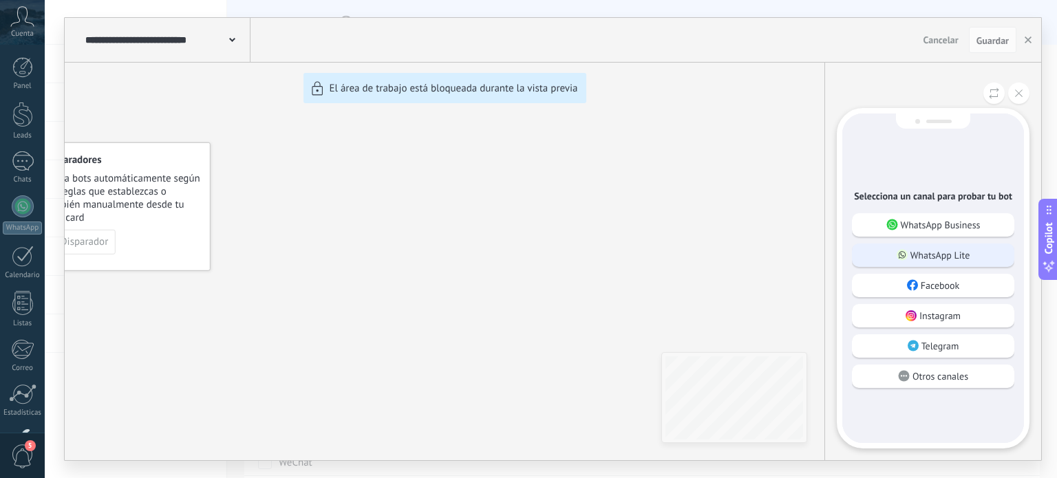
click at [921, 261] on div "WhatsApp Lite" at bounding box center [933, 255] width 162 height 23
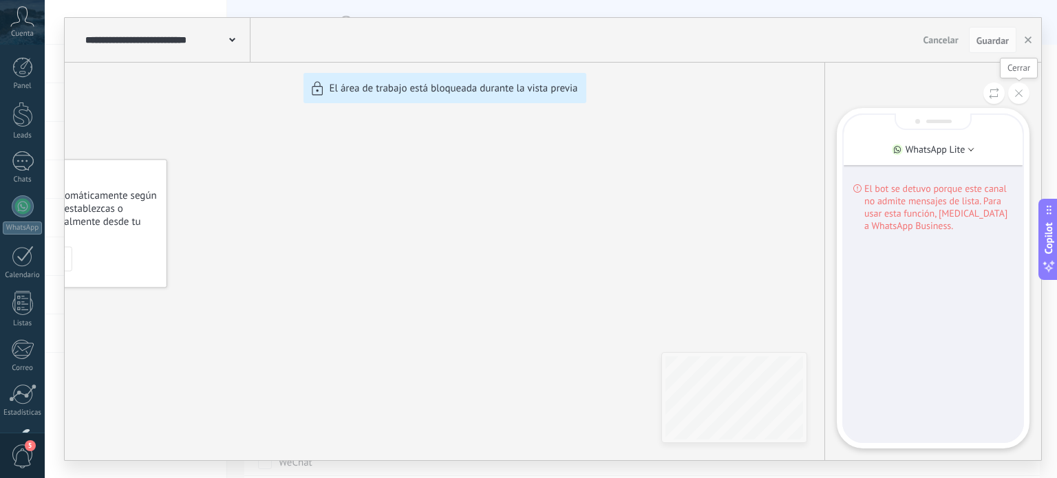
click at [1018, 98] on button at bounding box center [1019, 93] width 21 height 21
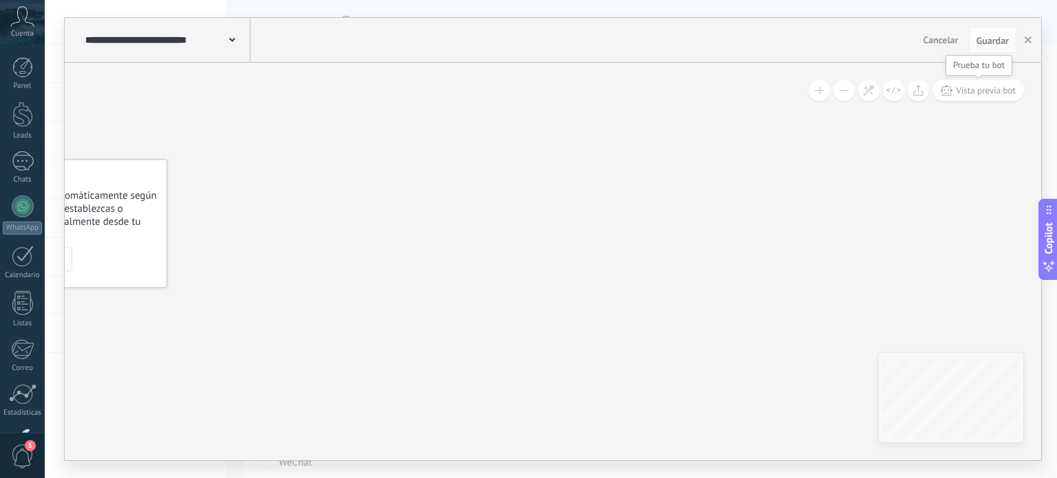
click at [980, 90] on span "Vista previa bot" at bounding box center [986, 91] width 60 height 12
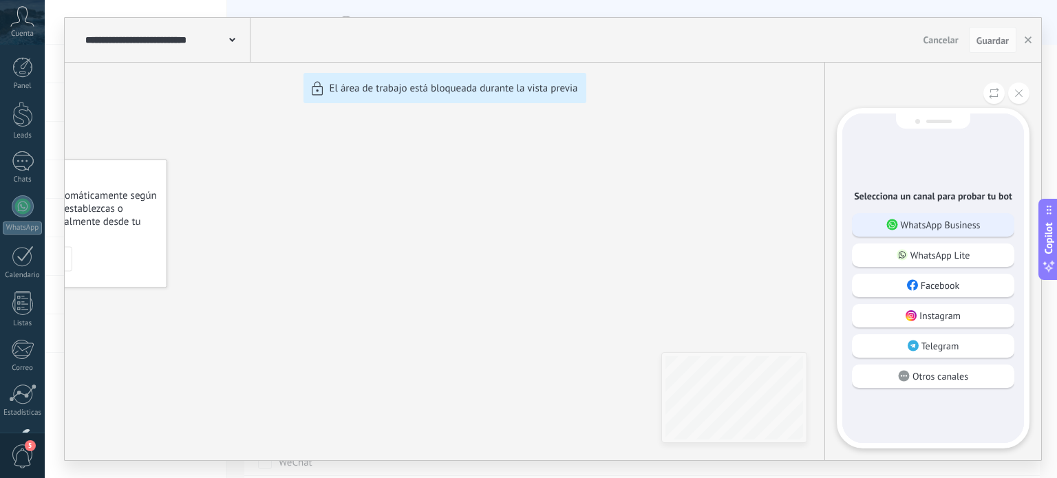
click at [939, 222] on p "WhatsApp Business" at bounding box center [941, 225] width 80 height 12
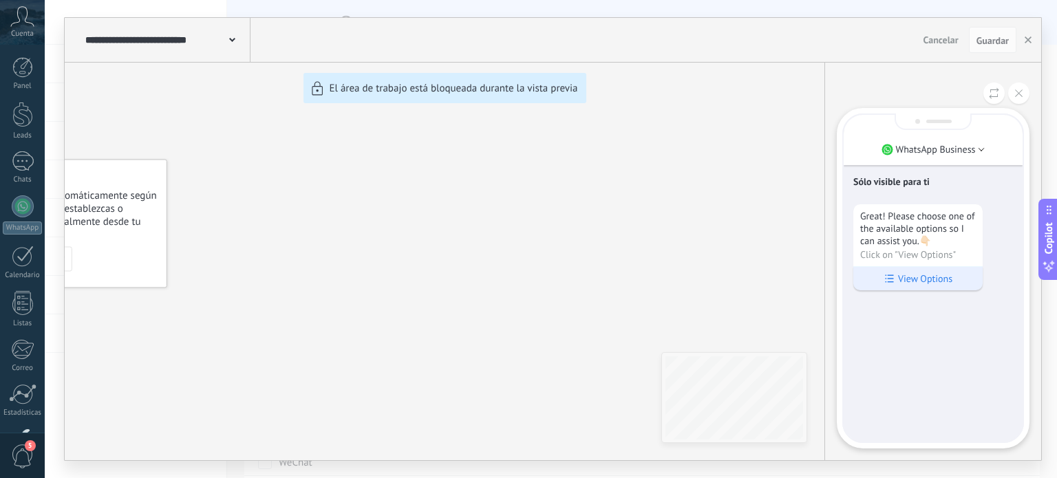
click at [930, 277] on p "View Options" at bounding box center [925, 279] width 54 height 12
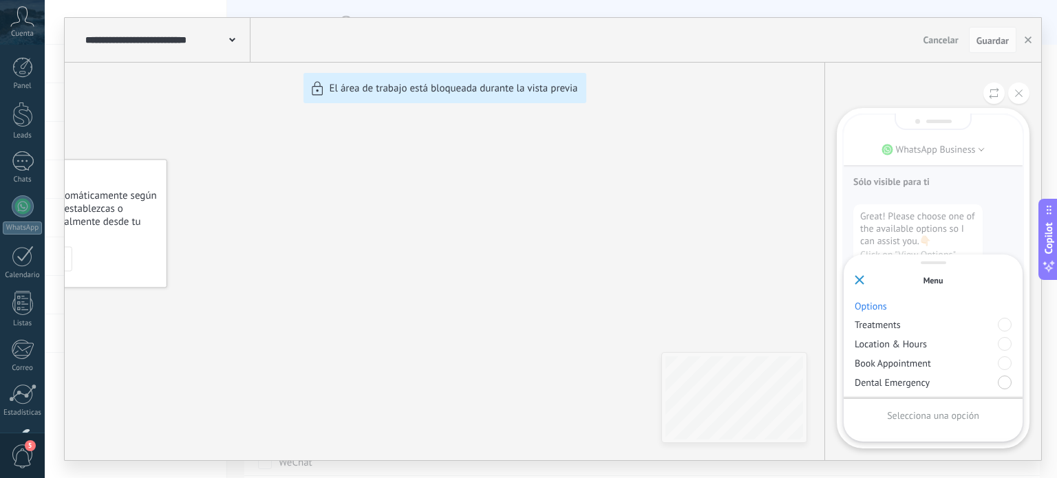
click at [1006, 386] on div at bounding box center [1005, 383] width 14 height 14
click at [944, 418] on p "Enviar" at bounding box center [932, 416] width 25 height 12
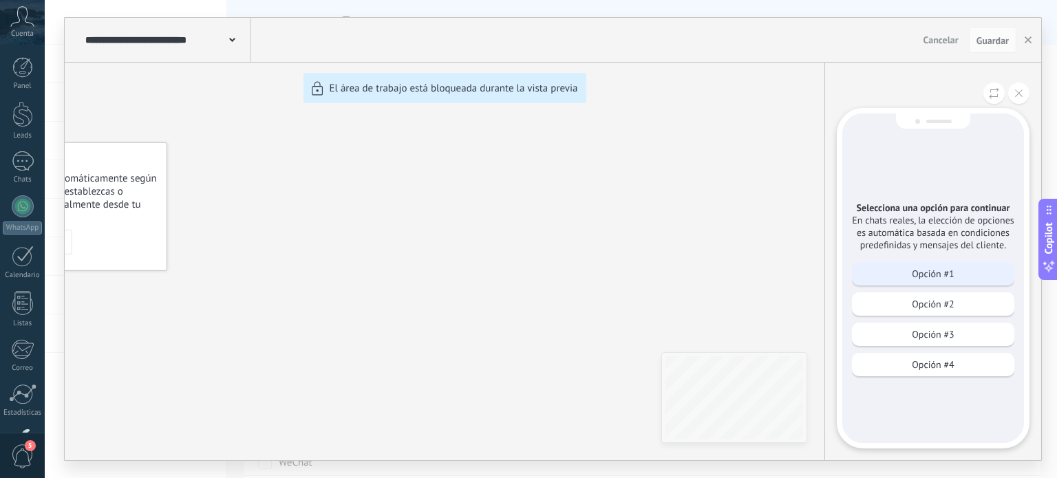
click at [927, 283] on div "Opción #1" at bounding box center [933, 273] width 162 height 23
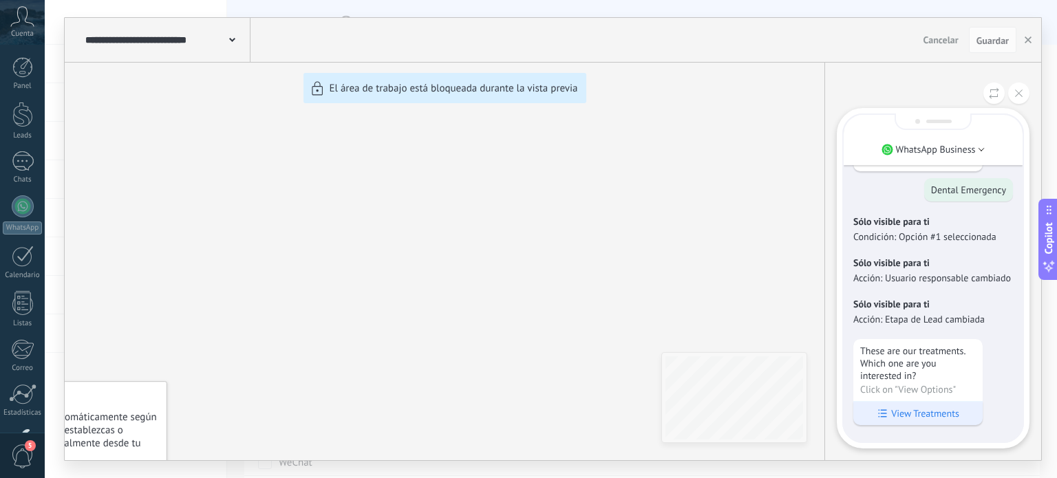
click at [935, 412] on p "View Treatments" at bounding box center [926, 414] width 68 height 12
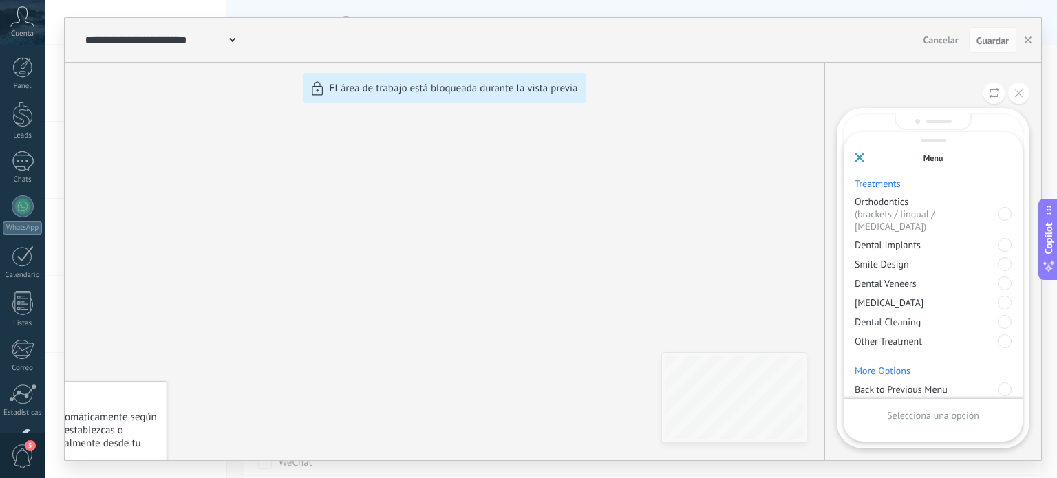
click at [859, 158] on icon at bounding box center [860, 158] width 10 height 10
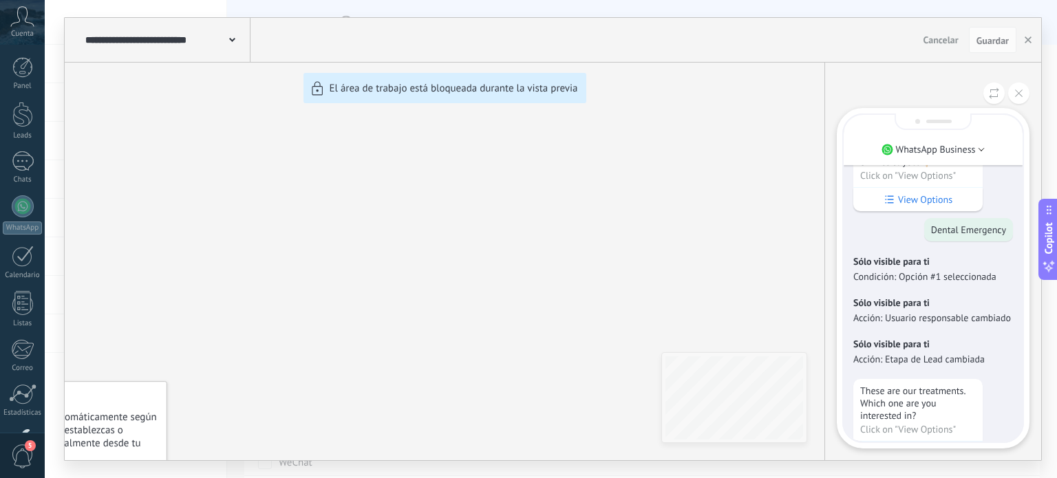
scroll to position [-41, 0]
